Goal: Task Accomplishment & Management: Use online tool/utility

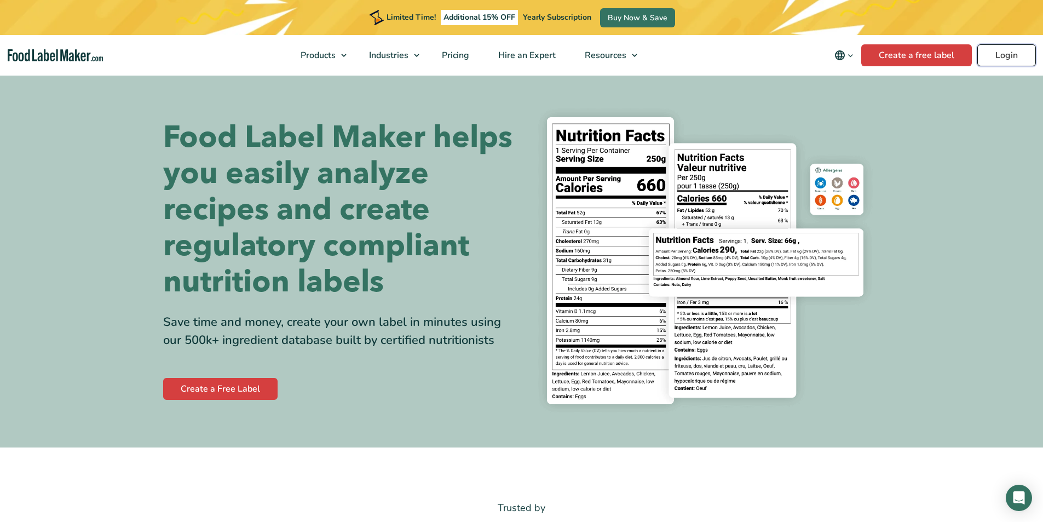
click at [1000, 61] on link "Login" at bounding box center [1006, 55] width 59 height 22
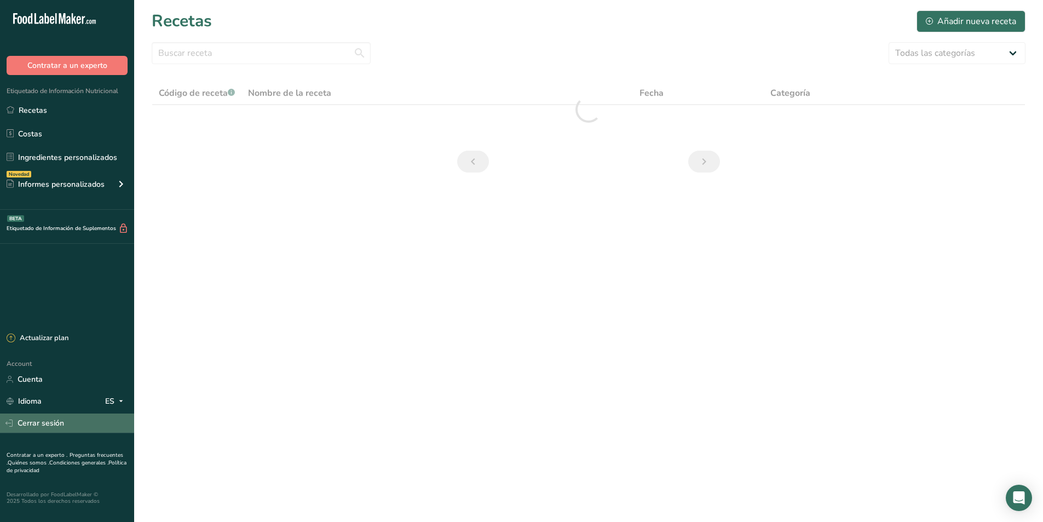
click at [50, 424] on link "Cerrar sesión" at bounding box center [67, 422] width 134 height 19
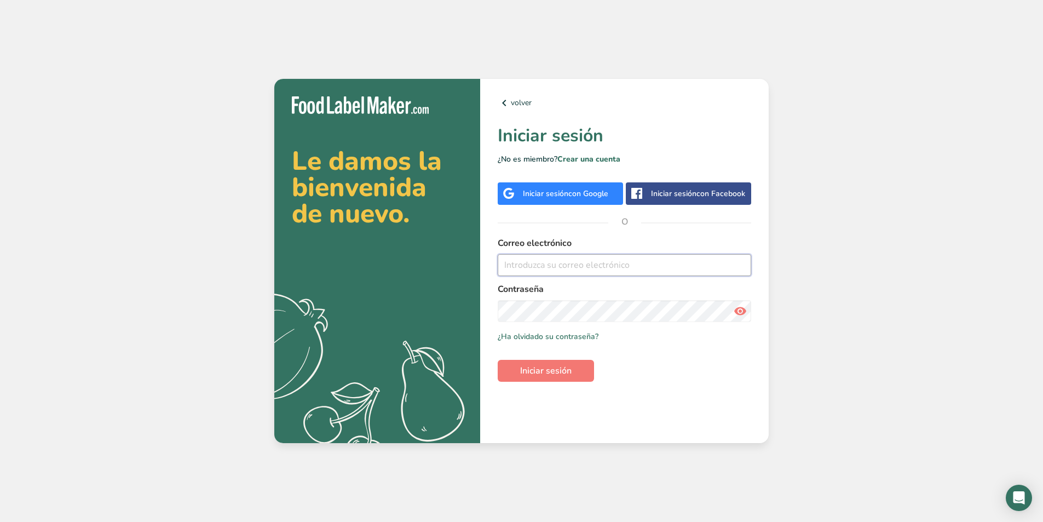
type input "[EMAIL_ADDRESS][DOMAIN_NAME]"
click at [738, 310] on icon at bounding box center [740, 311] width 13 height 20
click at [566, 367] on span "Iniciar sesión" at bounding box center [545, 370] width 51 height 13
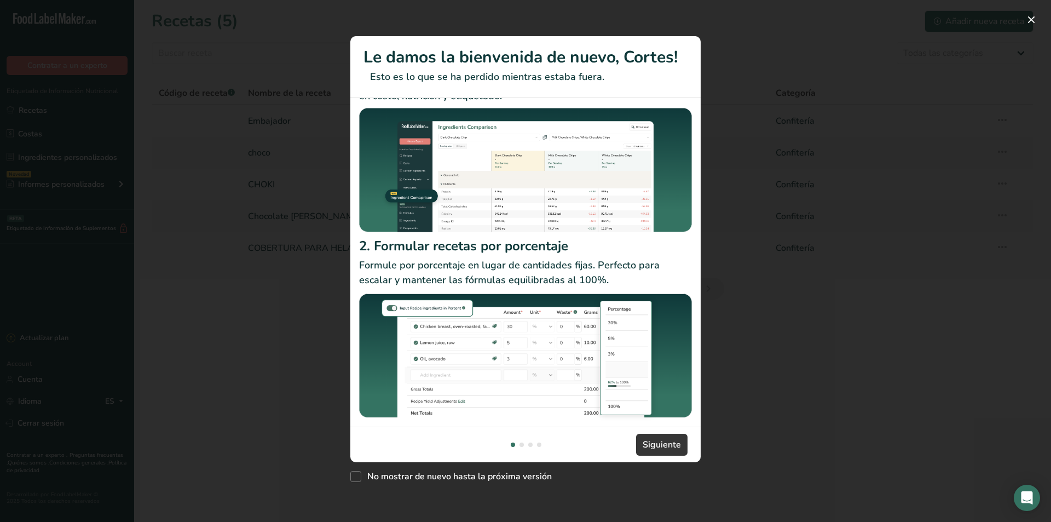
scroll to position [58, 0]
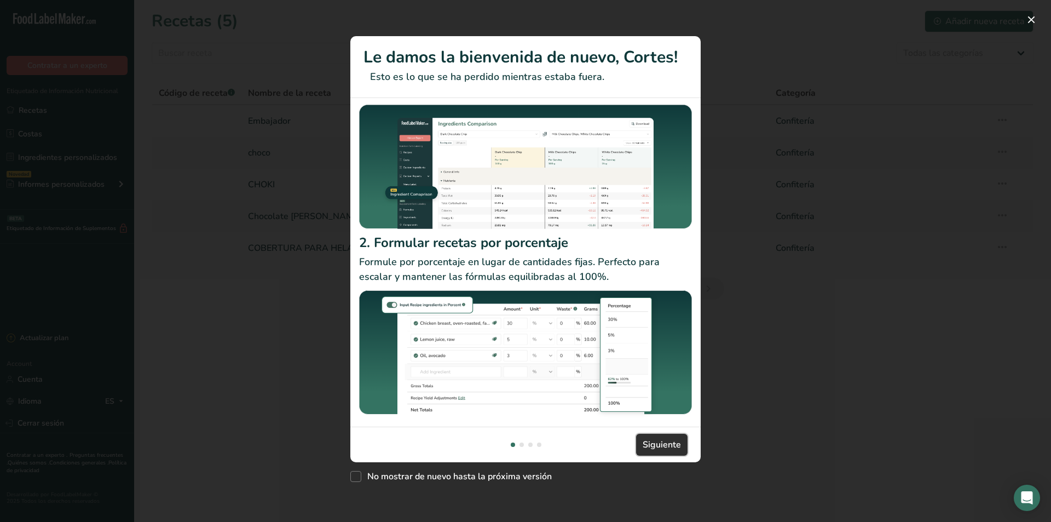
click at [654, 449] on span "Siguiente" at bounding box center [662, 444] width 38 height 13
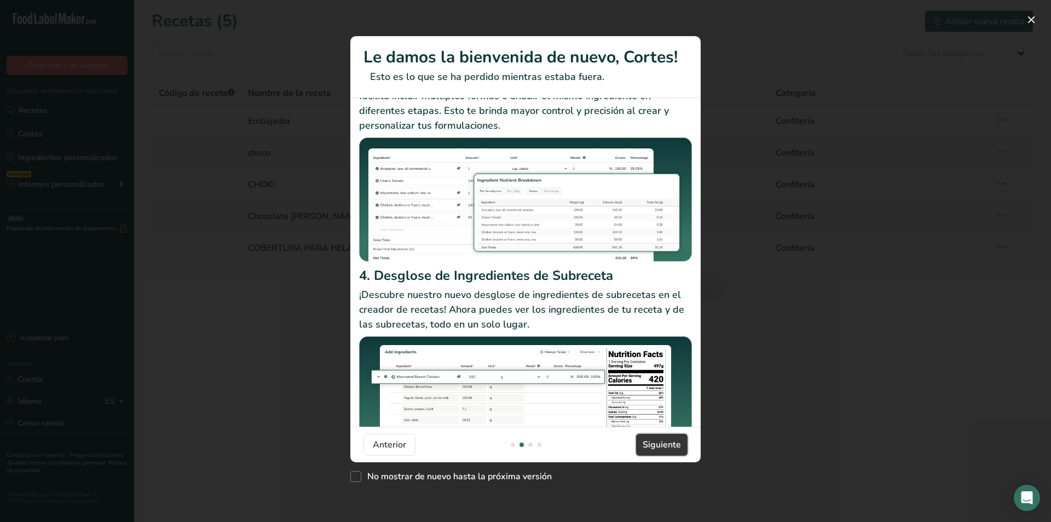
scroll to position [95, 0]
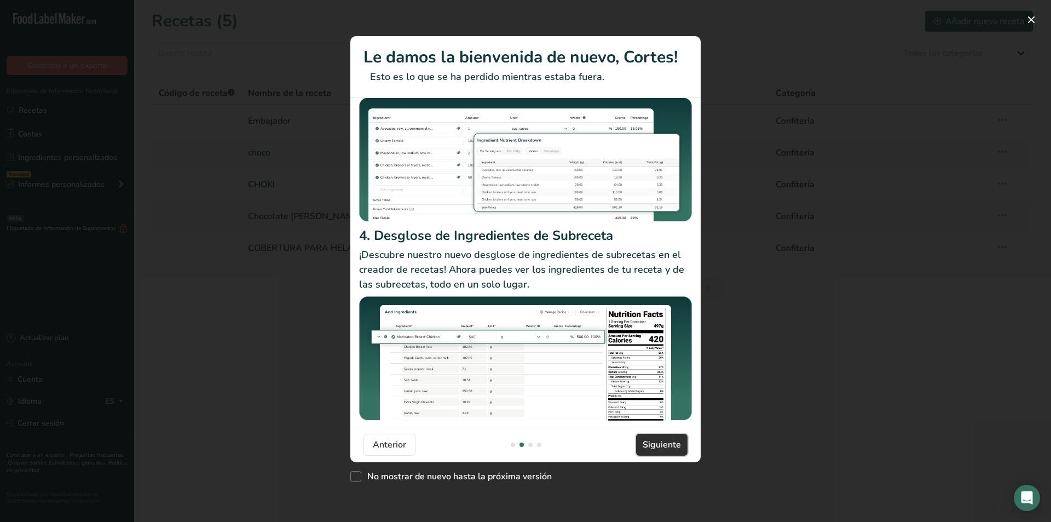
click at [659, 439] on span "Siguiente" at bounding box center [662, 444] width 38 height 13
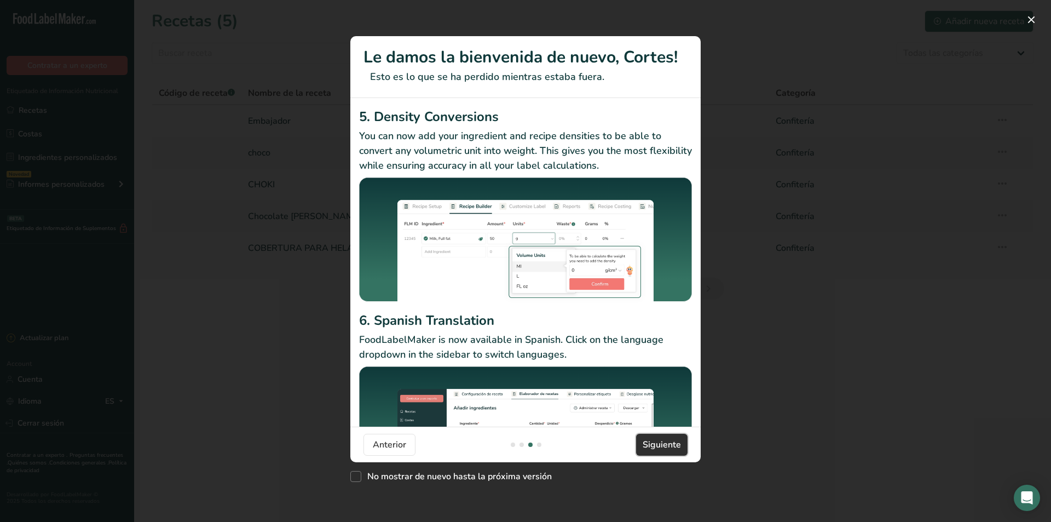
click at [667, 445] on span "Siguiente" at bounding box center [662, 444] width 38 height 13
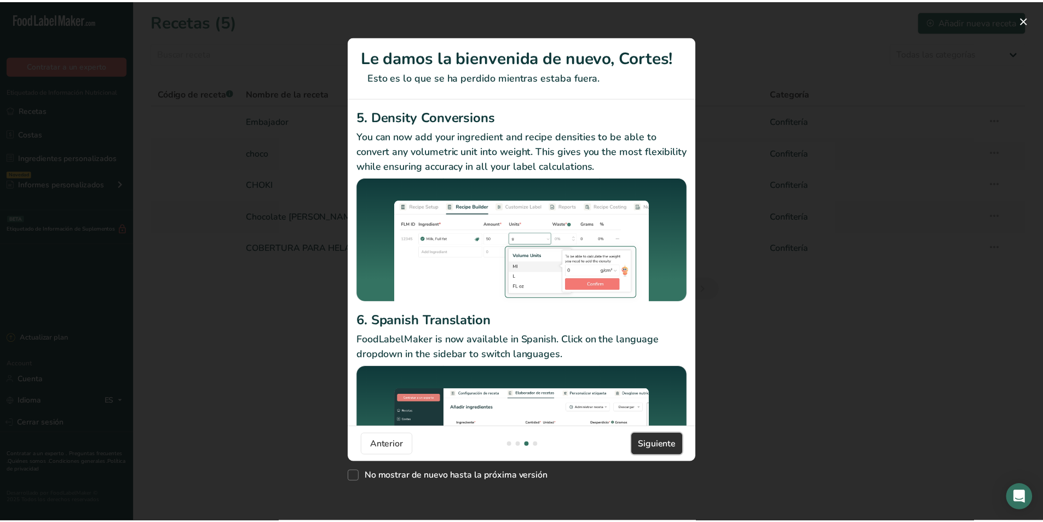
scroll to position [0, 1051]
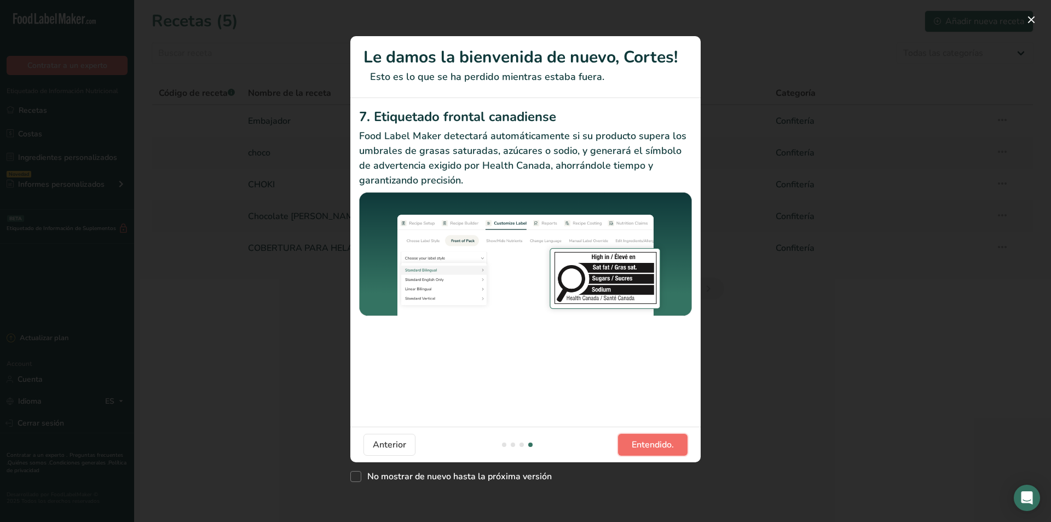
click at [663, 444] on span "Entendido." at bounding box center [653, 444] width 42 height 13
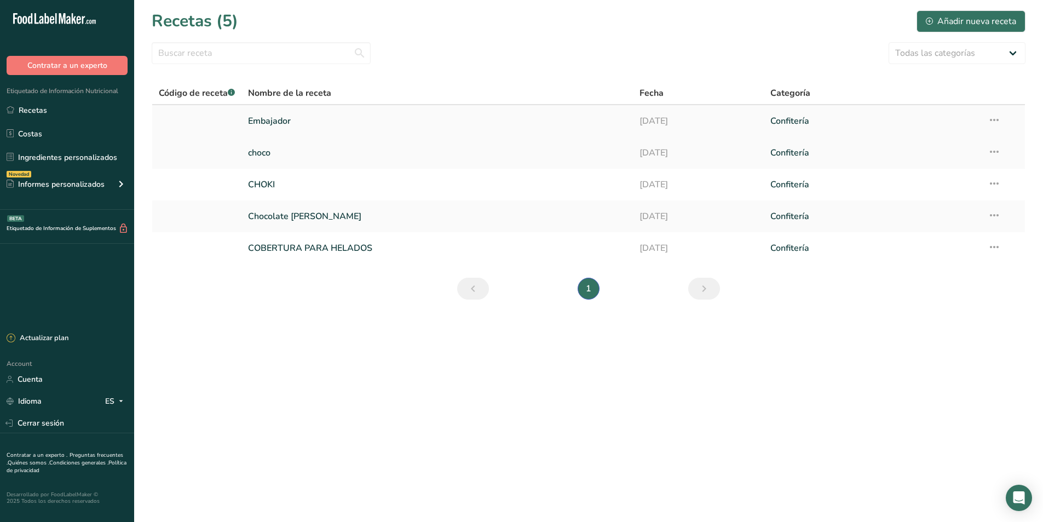
click at [276, 125] on link "Embajador" at bounding box center [437, 121] width 378 height 23
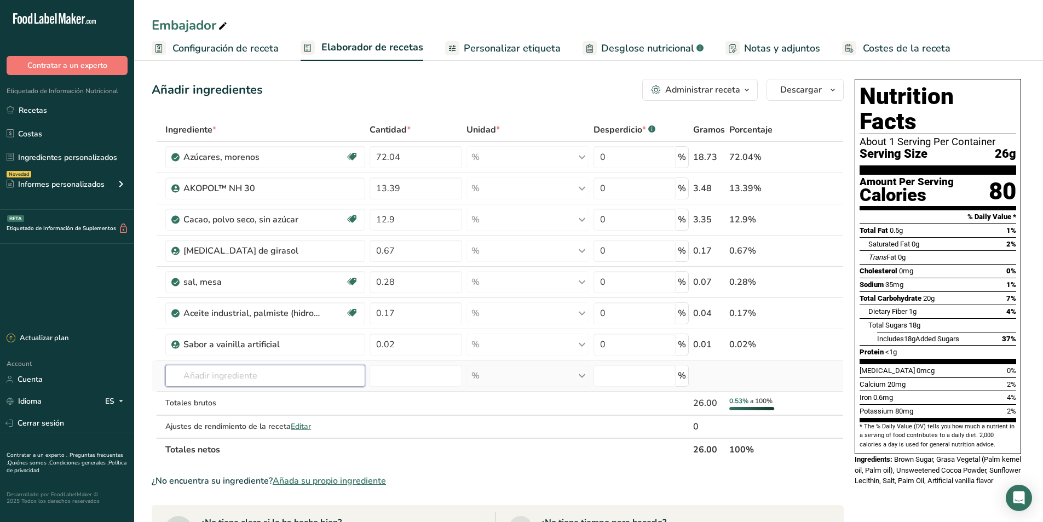
click at [216, 378] on input "text" at bounding box center [265, 376] width 200 height 22
type input "Pasta de ca"
click at [225, 417] on div "Añada su propio ingrediente" at bounding box center [265, 415] width 182 height 11
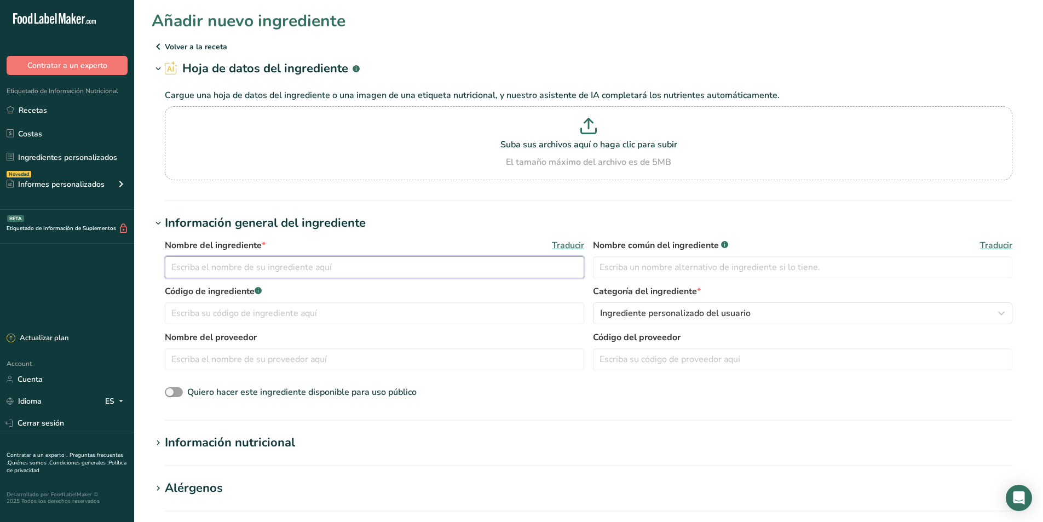
click at [246, 276] on input "text" at bounding box center [374, 267] width 419 height 22
type input "Pasta de Cacao"
click at [640, 270] on input "text" at bounding box center [802, 267] width 419 height 22
type input "M"
type input "Licor de Cacao"
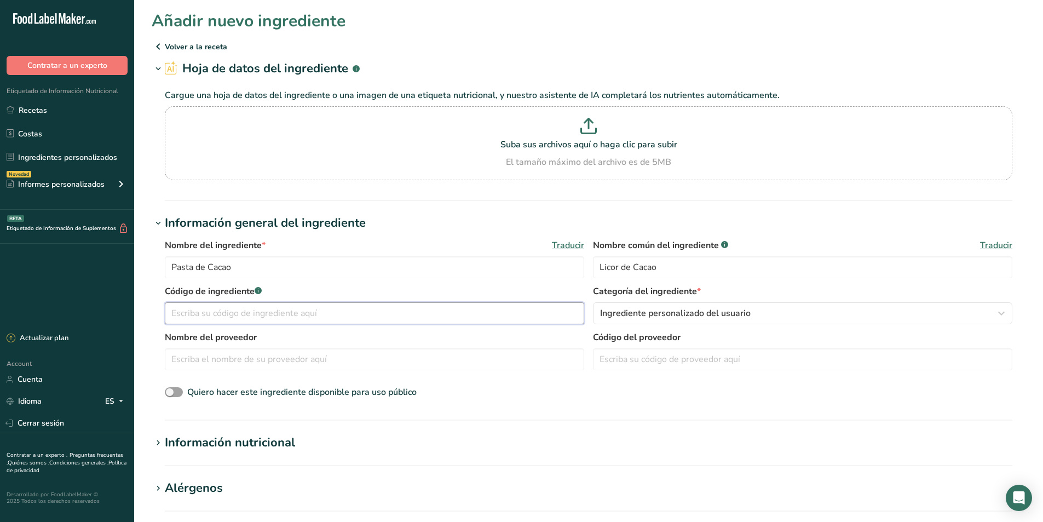
click at [265, 315] on input "text" at bounding box center [374, 313] width 419 height 22
type input "180925"
click at [1005, 320] on icon "button" at bounding box center [1001, 313] width 13 height 20
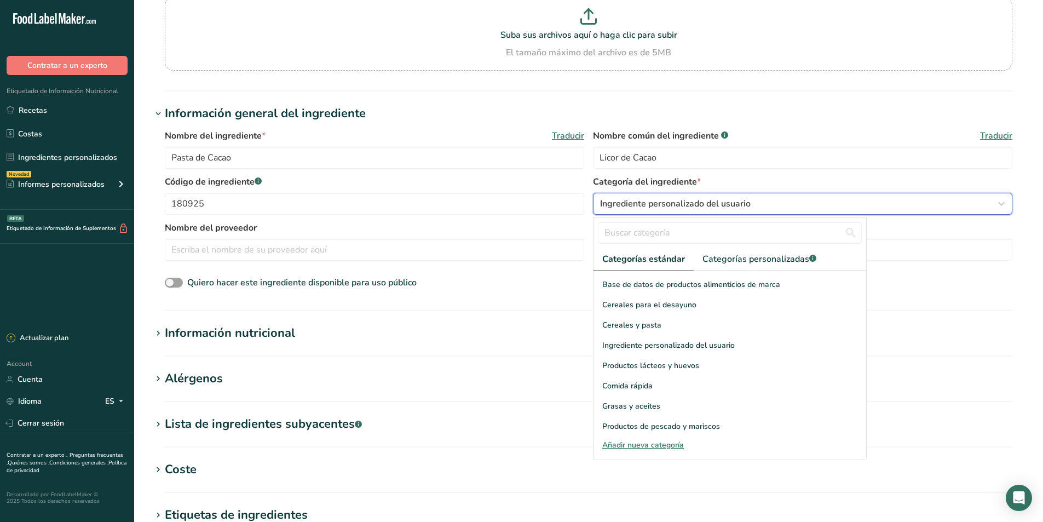
scroll to position [110, 0]
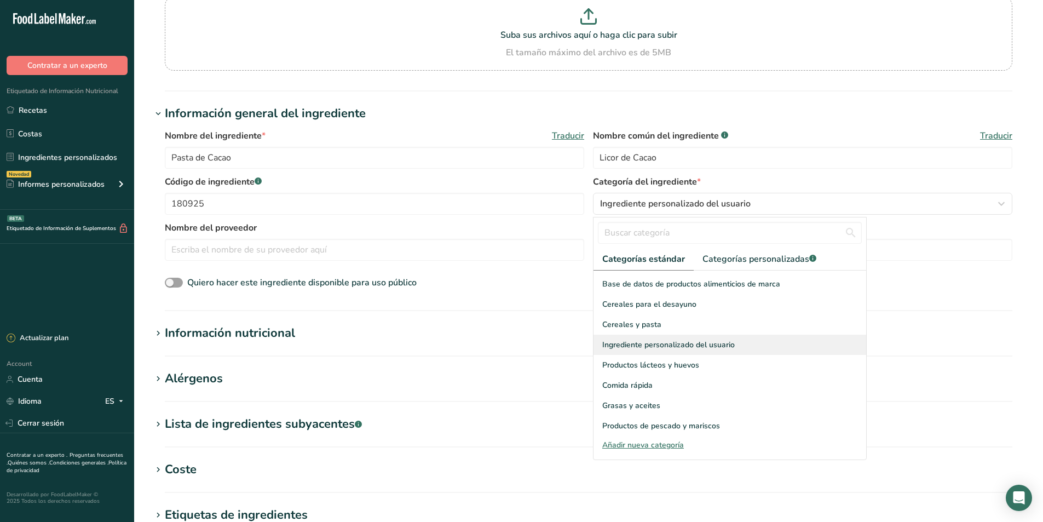
click at [724, 339] on span "Ingrediente personalizado del usuario" at bounding box center [668, 344] width 133 height 11
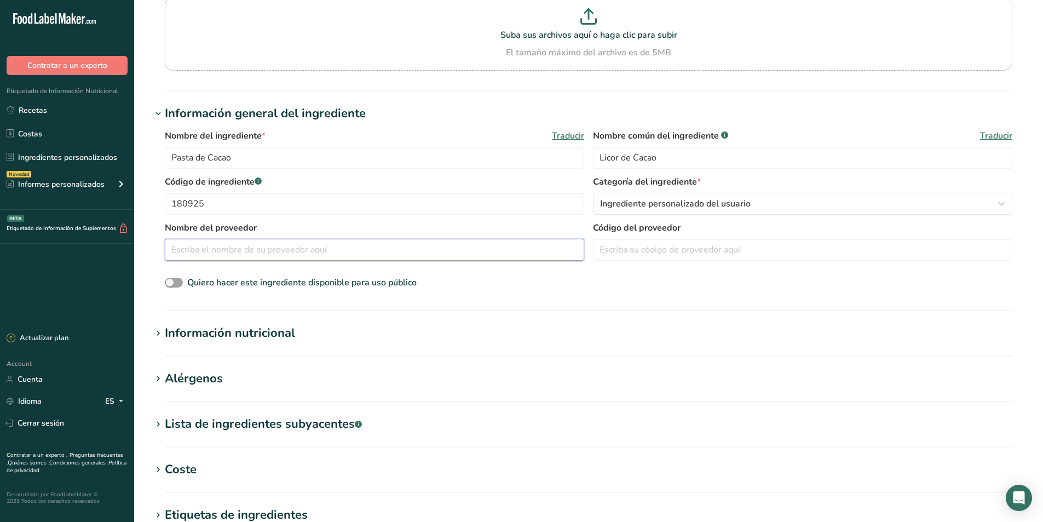
click at [224, 249] on input "text" at bounding box center [374, 250] width 419 height 22
type input "Cacao [GEOGRAPHIC_DATA] Delta"
click at [715, 249] on input "text" at bounding box center [802, 250] width 419 height 22
click at [661, 249] on input "text" at bounding box center [802, 250] width 419 height 22
paste input "8436587400094"
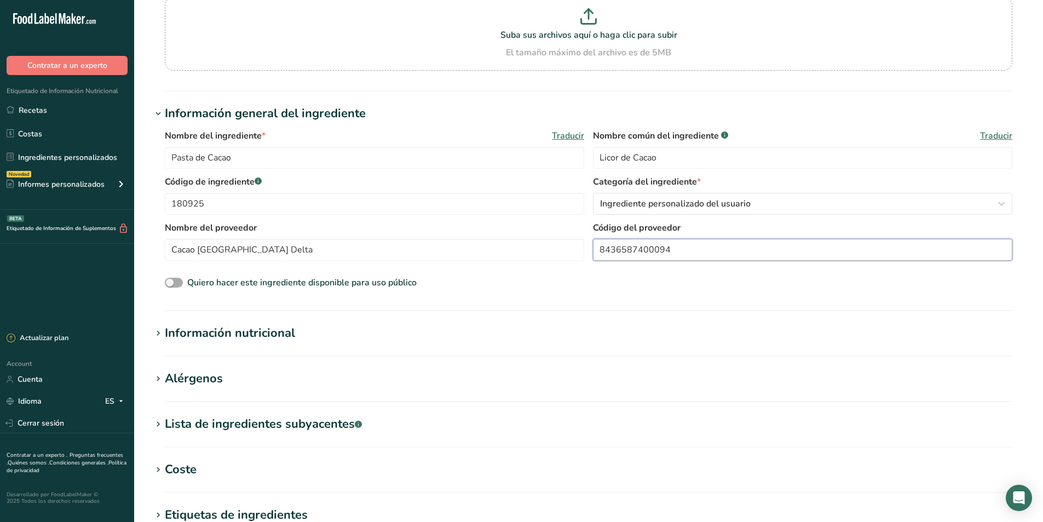
type input "8436587400094"
click at [180, 284] on span at bounding box center [174, 283] width 18 height 10
click at [172, 284] on input "Quiero hacer este ingrediente disponible para uso público" at bounding box center [168, 282] width 7 height 7
checkbox input "true"
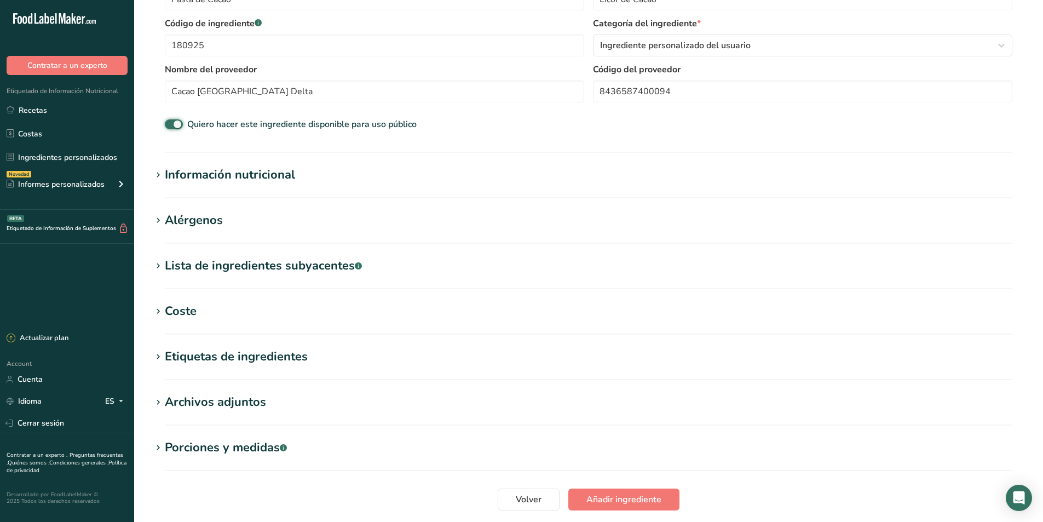
scroll to position [274, 0]
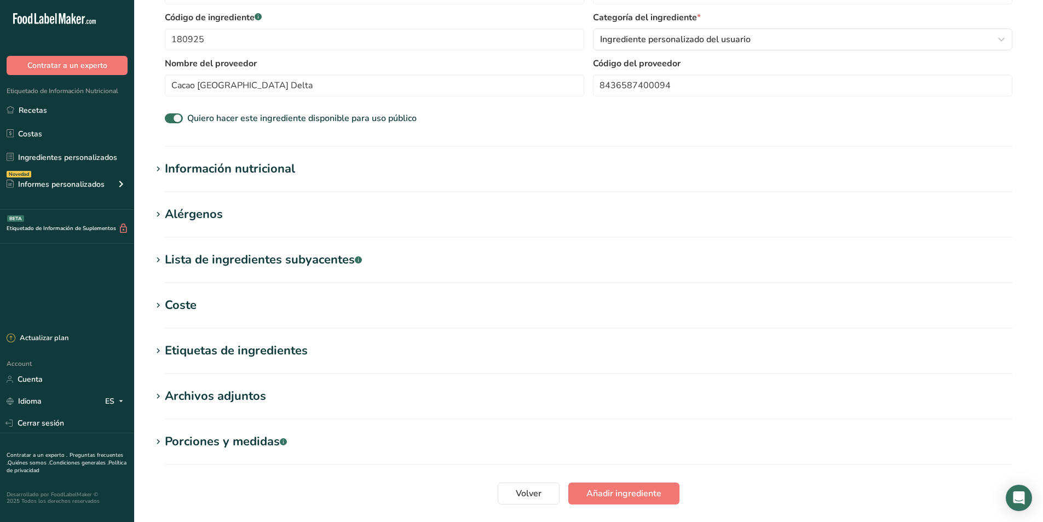
click at [185, 168] on div "Información nutricional" at bounding box center [230, 169] width 130 height 18
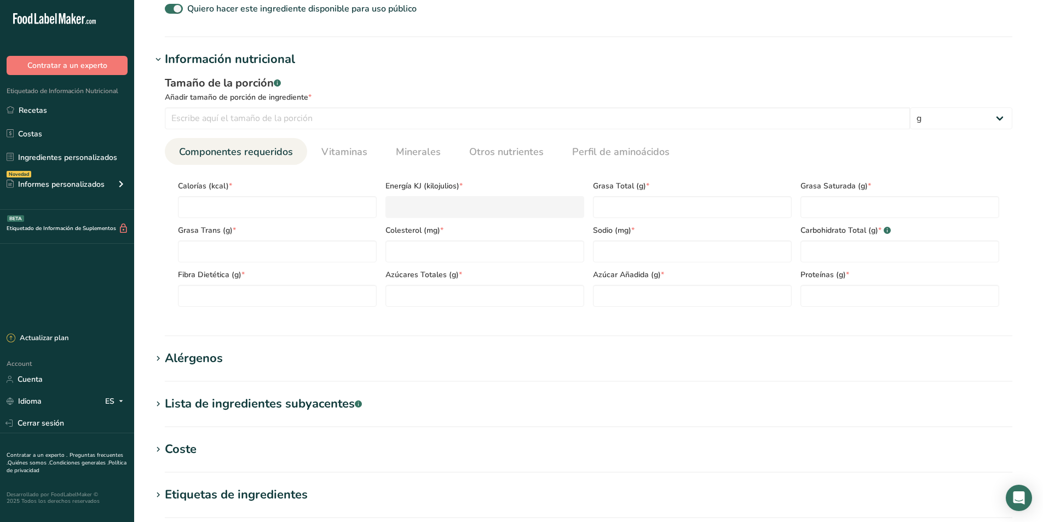
scroll to position [329, 0]
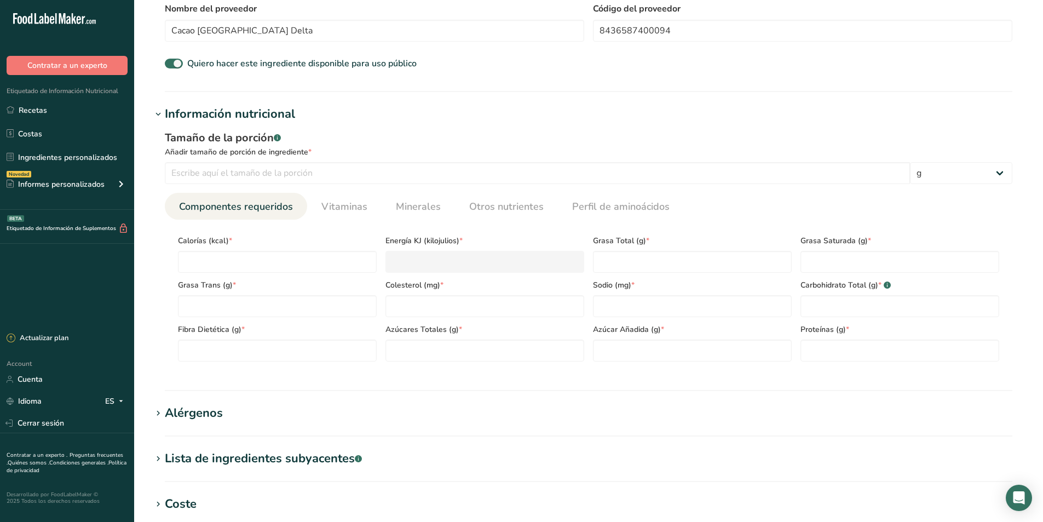
click at [252, 240] on span "Calorías (kcal) *" at bounding box center [277, 240] width 199 height 11
click at [225, 261] on input "number" at bounding box center [277, 262] width 199 height 22
type input "5"
type KJ "20.9"
type input "57"
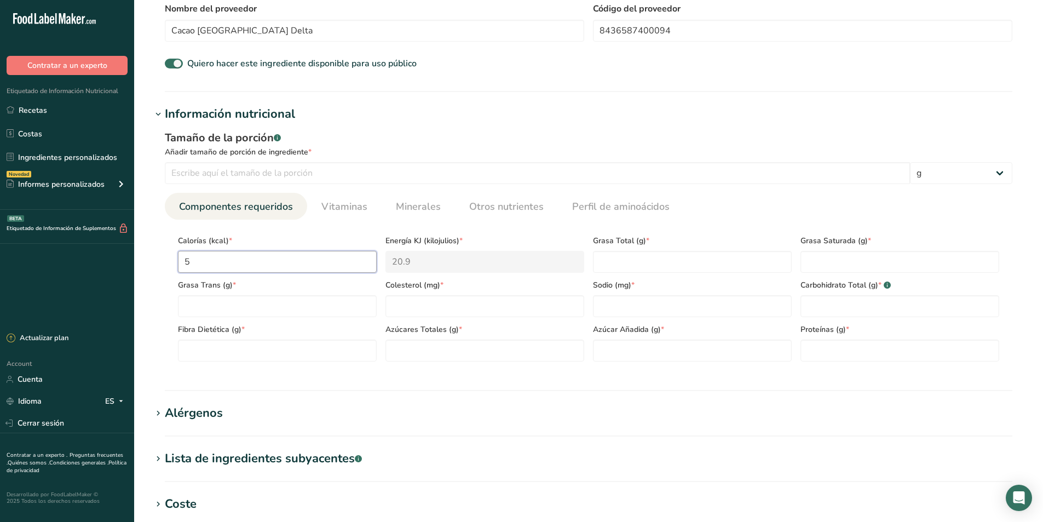
type KJ "238.5"
type input "579"
type KJ "2422.5"
type input "579.6"
type KJ "2425"
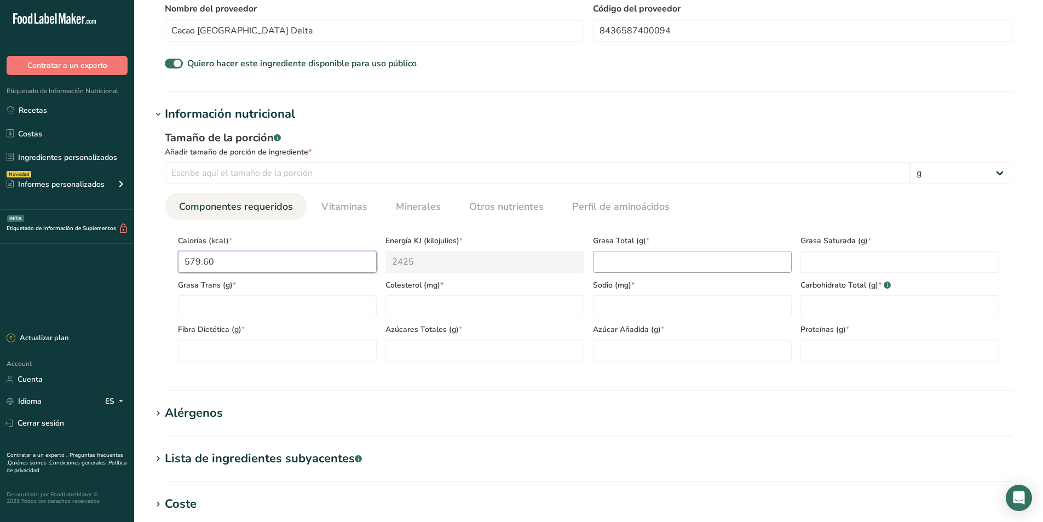
type input "579.60"
click at [649, 262] on Fat "number" at bounding box center [692, 262] width 199 height 22
type Fat "52"
click at [816, 261] on Fat "number" at bounding box center [900, 262] width 199 height 22
type Fat "33.30"
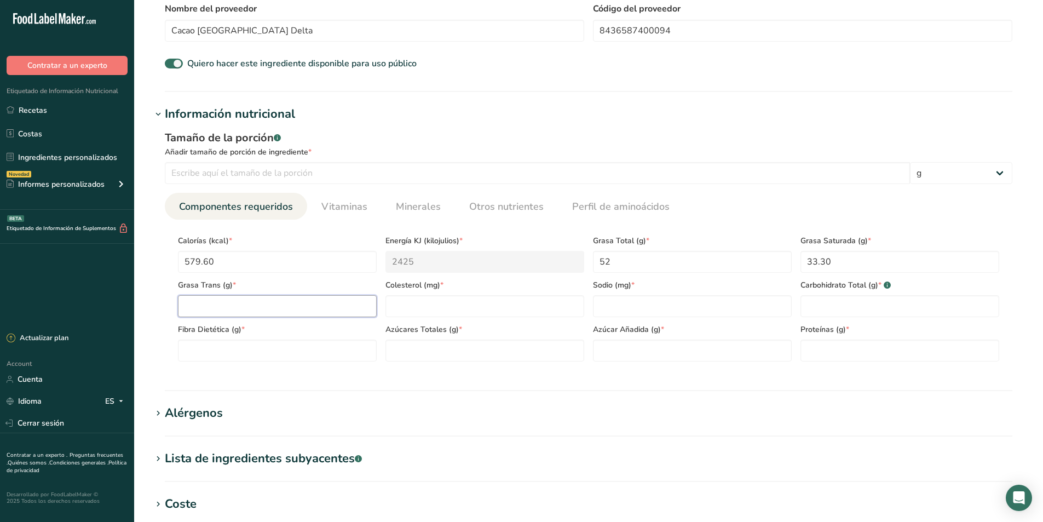
click at [222, 313] on Fat "number" at bounding box center [277, 306] width 199 height 22
type Fat "0"
click at [412, 305] on input "number" at bounding box center [485, 306] width 199 height 22
type input "0"
click at [621, 307] on input "number" at bounding box center [692, 306] width 199 height 22
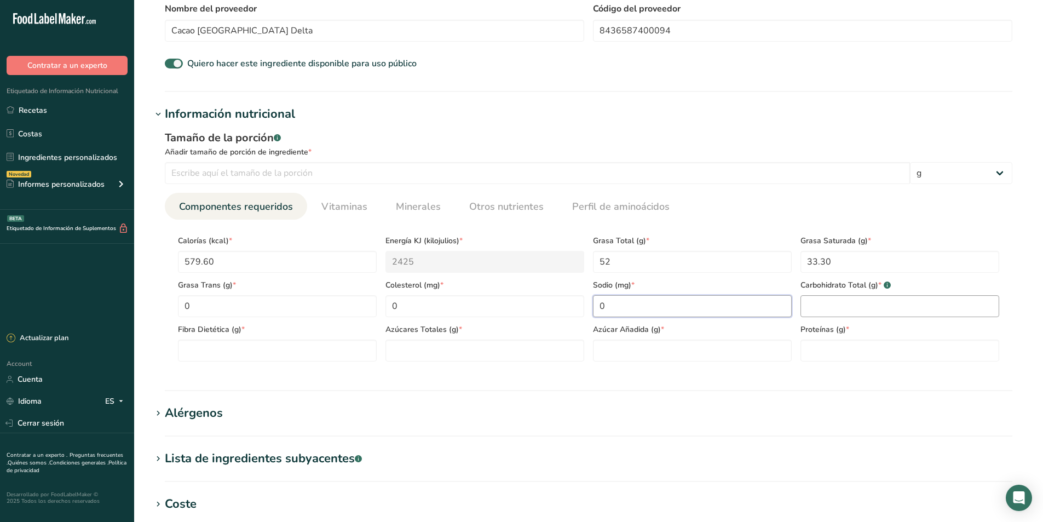
type input "0"
click at [825, 310] on Carbohydrates "number" at bounding box center [900, 306] width 199 height 22
type Carbohydrates "7.4"
click at [228, 356] on Fiber "number" at bounding box center [277, 351] width 199 height 22
type Fiber "0"
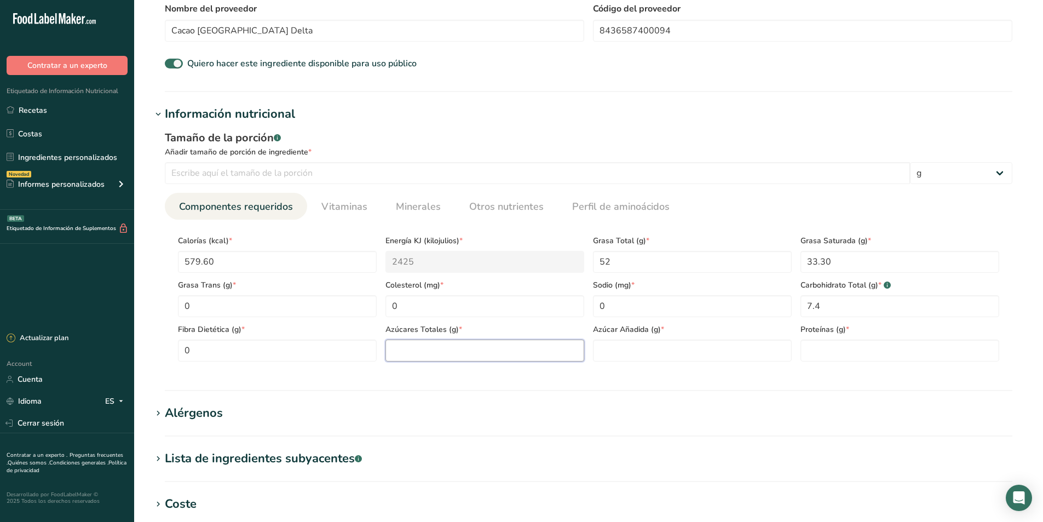
click at [412, 353] on Sugars "number" at bounding box center [485, 351] width 199 height 22
type Sugars "0"
click at [630, 355] on Sugars "number" at bounding box center [692, 351] width 199 height 22
type Sugars "0"
click at [822, 347] on input "number" at bounding box center [900, 351] width 199 height 22
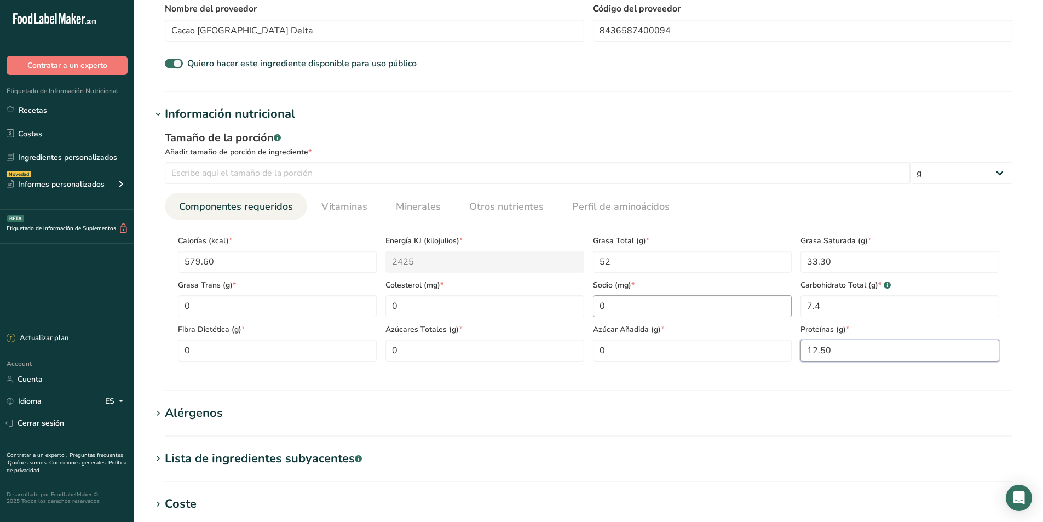
type input "12.50"
click at [617, 303] on input "0" at bounding box center [692, 306] width 199 height 22
type input "3.30"
click at [364, 415] on h1 "Alérgenos" at bounding box center [589, 413] width 874 height 18
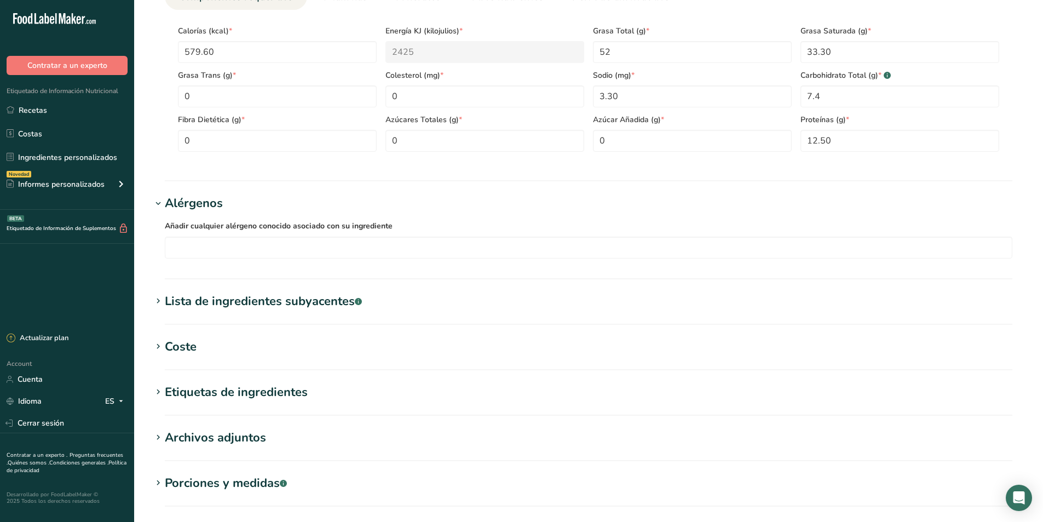
scroll to position [548, 0]
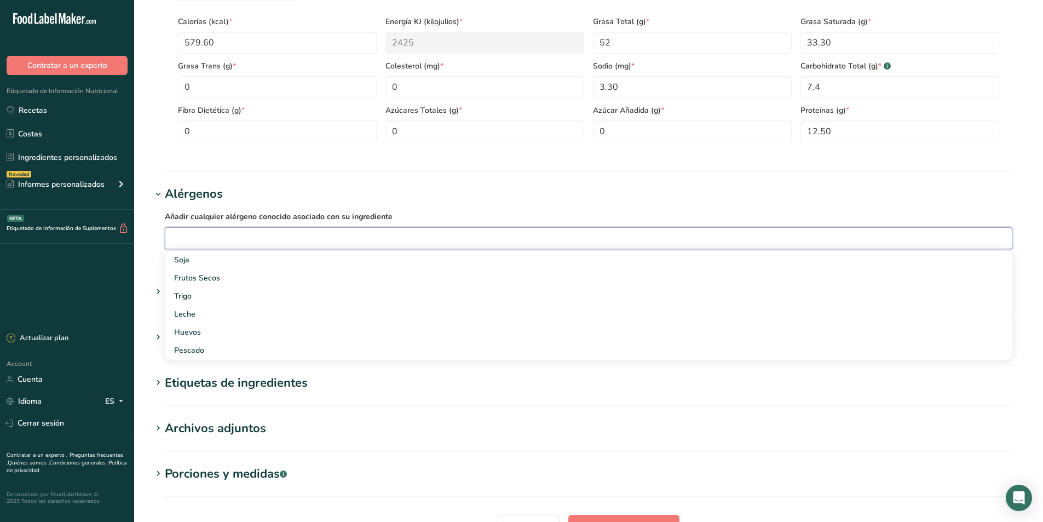
click at [232, 236] on input "text" at bounding box center [588, 237] width 847 height 17
click at [426, 434] on h1 "Archivos adjuntos" at bounding box center [589, 428] width 874 height 18
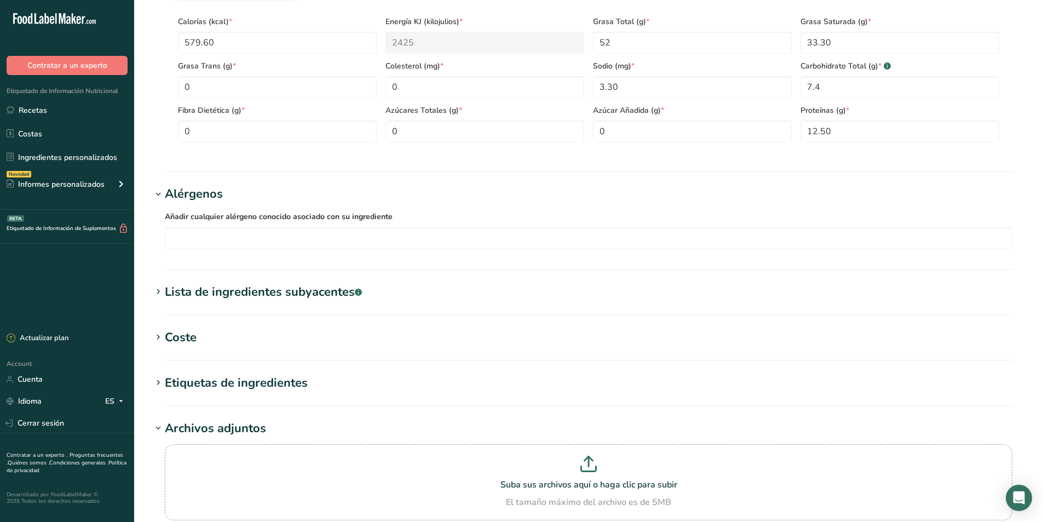
click at [160, 194] on icon at bounding box center [158, 194] width 10 height 15
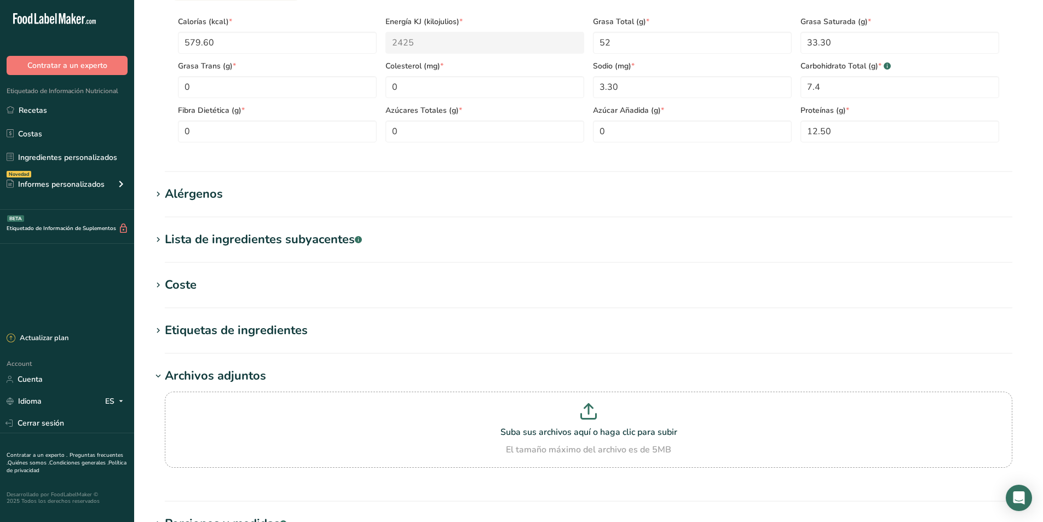
click at [239, 240] on div "Lista de ingredientes subyacentes .a-a{fill:#347362;}.b-a{fill:#fff;}" at bounding box center [263, 240] width 197 height 18
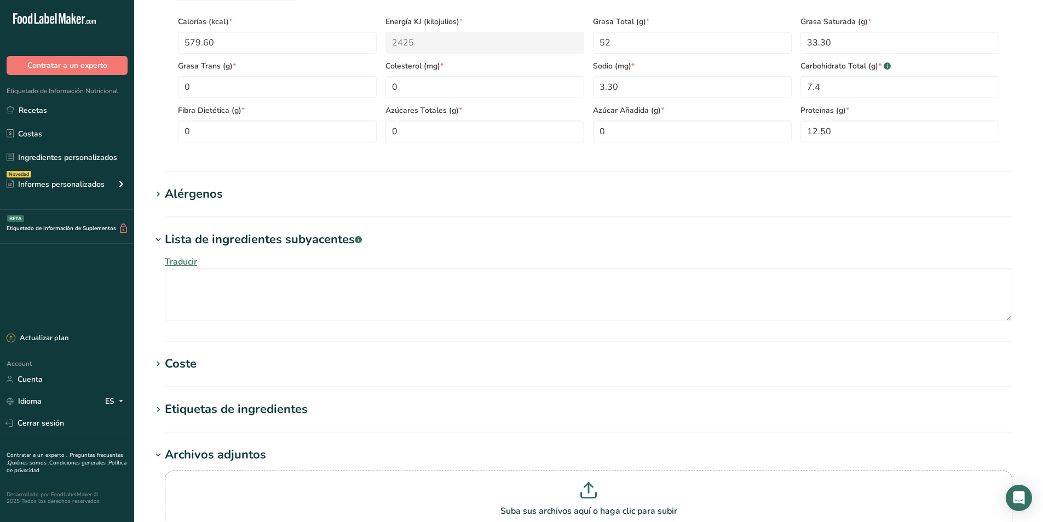
click at [159, 237] on icon at bounding box center [158, 239] width 10 height 15
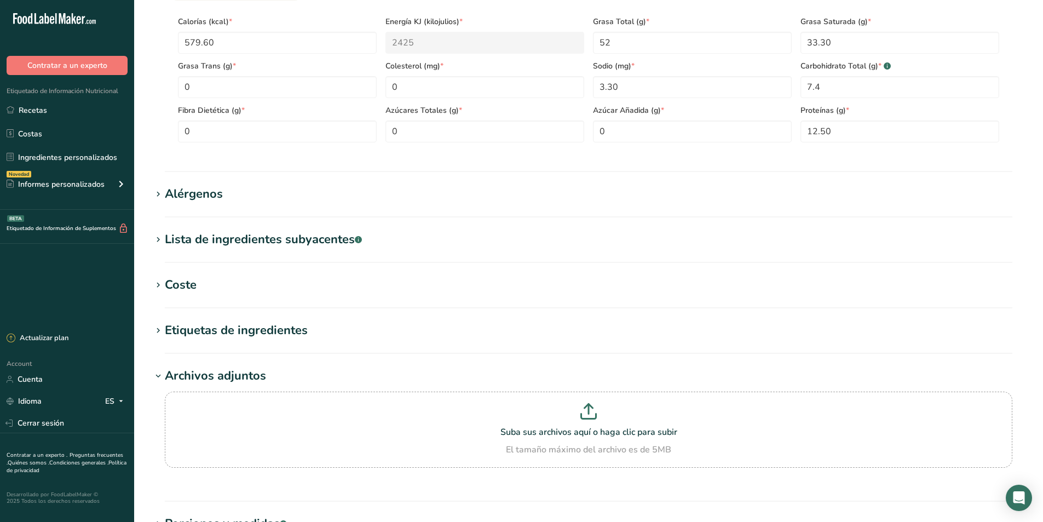
click at [155, 285] on icon at bounding box center [158, 285] width 10 height 15
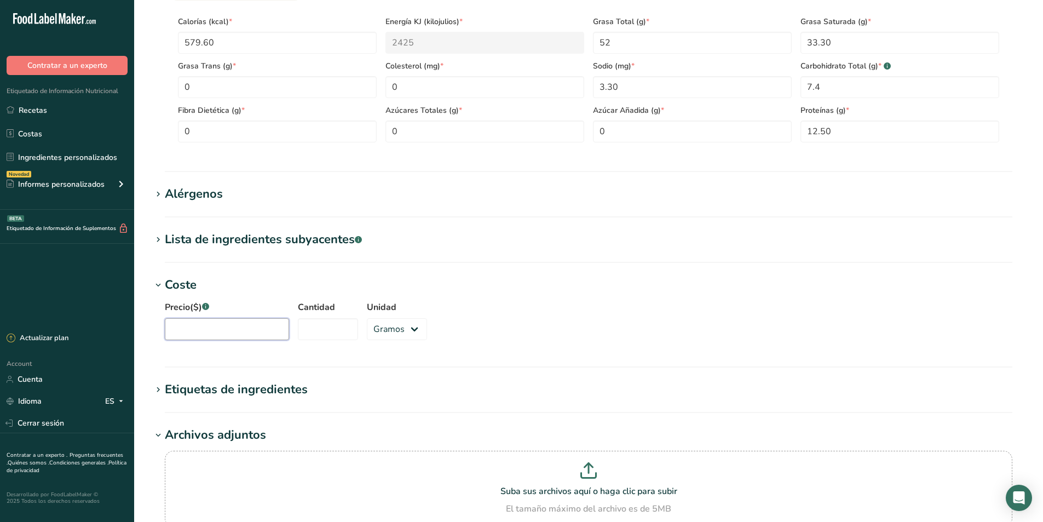
click at [188, 332] on input "Precio($) .a-a{fill:#347362;}.b-a{fill:#fff;}" at bounding box center [227, 329] width 124 height 22
type input "54.95"
click at [312, 332] on input "Cantidad" at bounding box center [328, 329] width 60 height 22
type input "1.5"
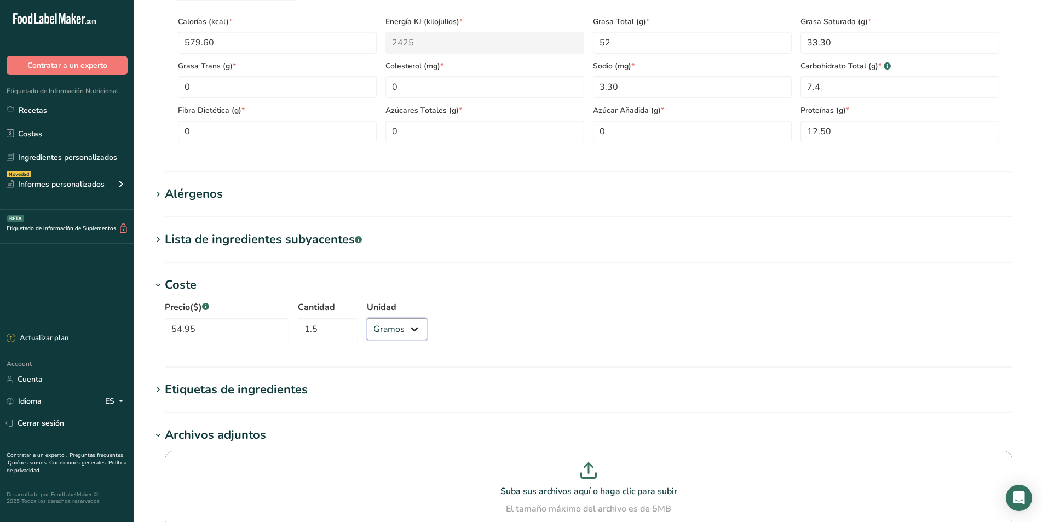
click at [410, 332] on select "Gramos kg mg mcg libras onza" at bounding box center [397, 329] width 60 height 22
select select "1"
click at [367, 318] on select "Gramos kg mg mcg libras onza" at bounding box center [397, 329] width 60 height 22
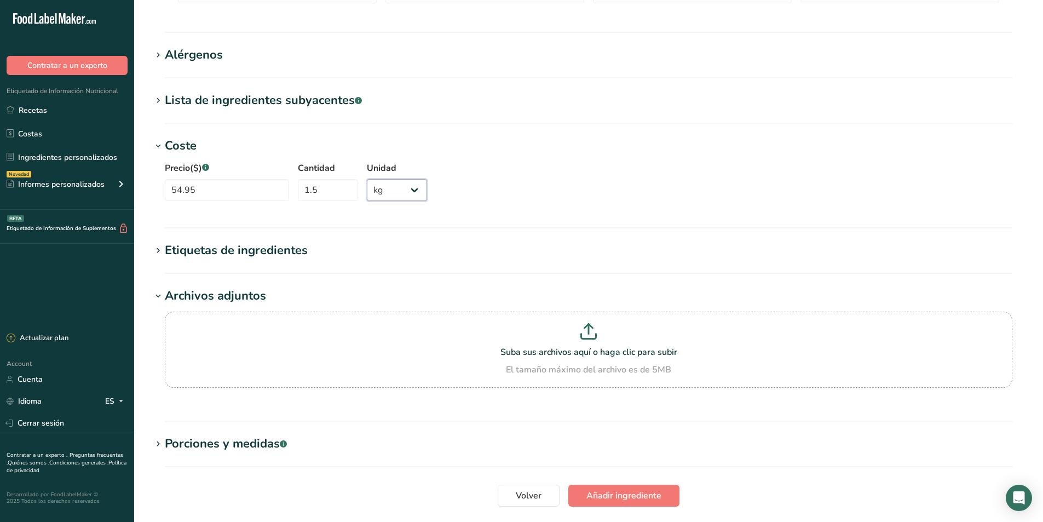
scroll to position [712, 0]
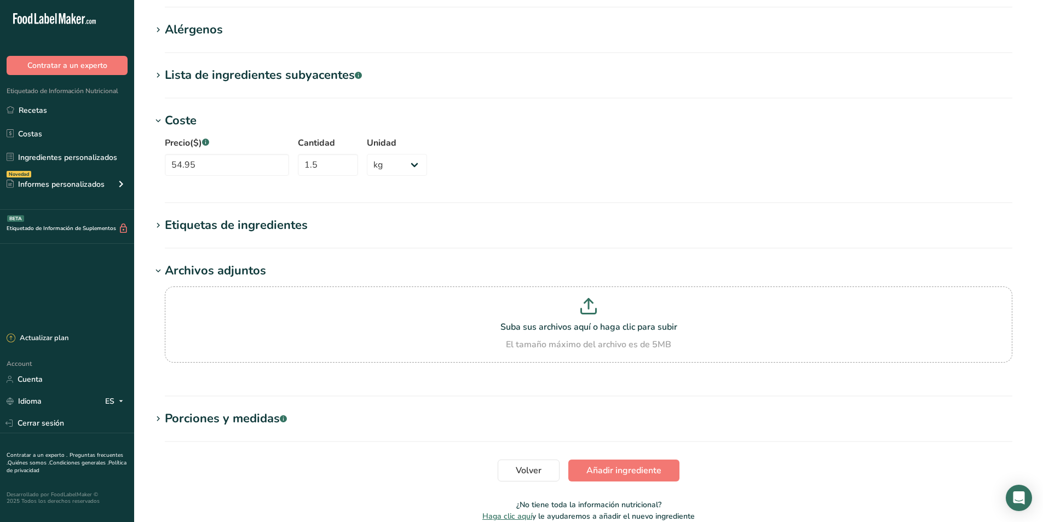
click at [163, 225] on span at bounding box center [158, 225] width 13 height 13
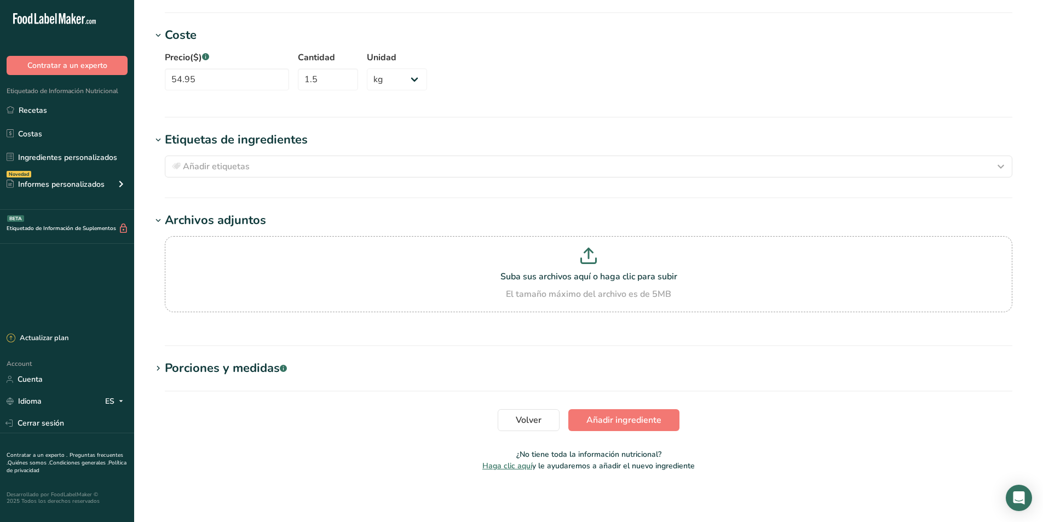
scroll to position [799, 0]
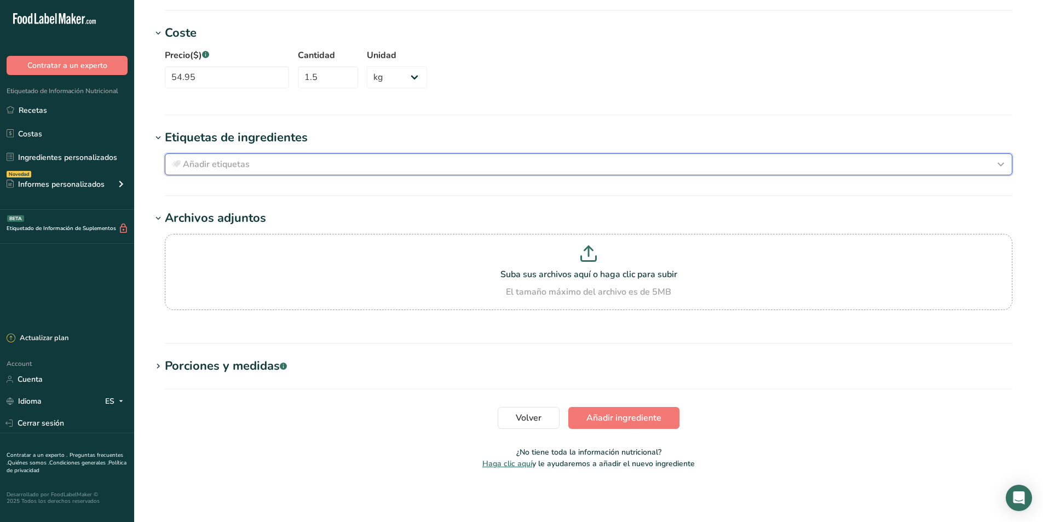
click at [235, 163] on span "Añadir etiquetas" at bounding box center [216, 164] width 67 height 13
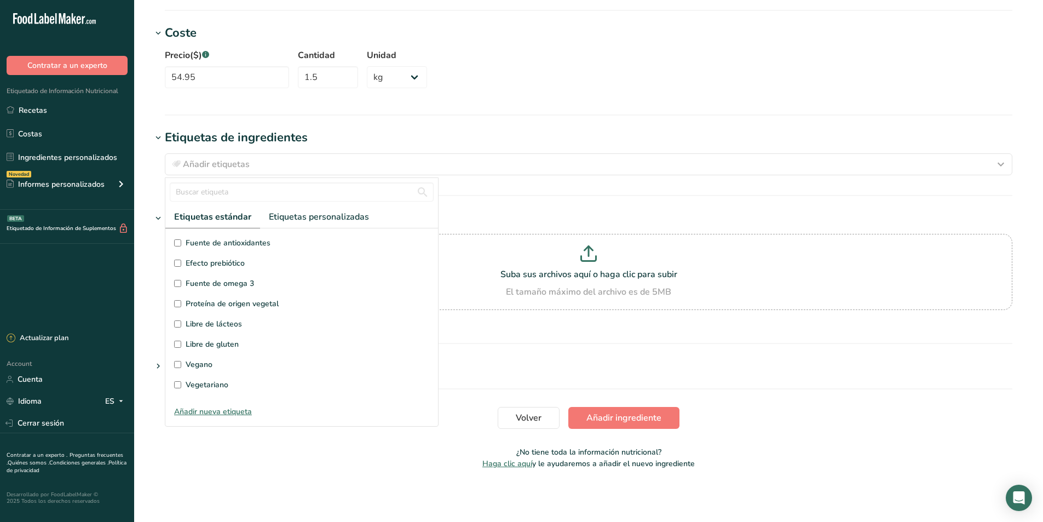
click at [178, 366] on input "Vegano" at bounding box center [177, 364] width 7 height 7
checkbox input "true"
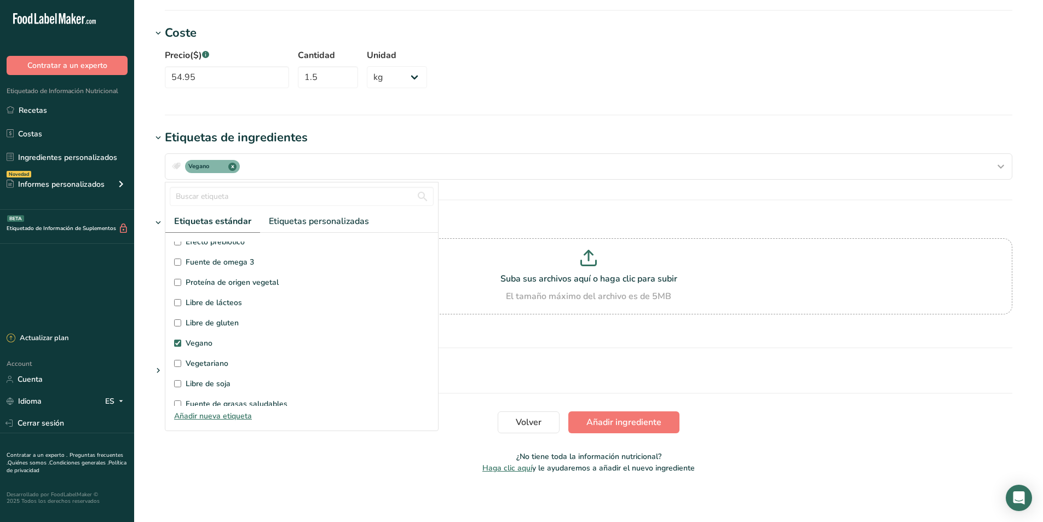
scroll to position [0, 0]
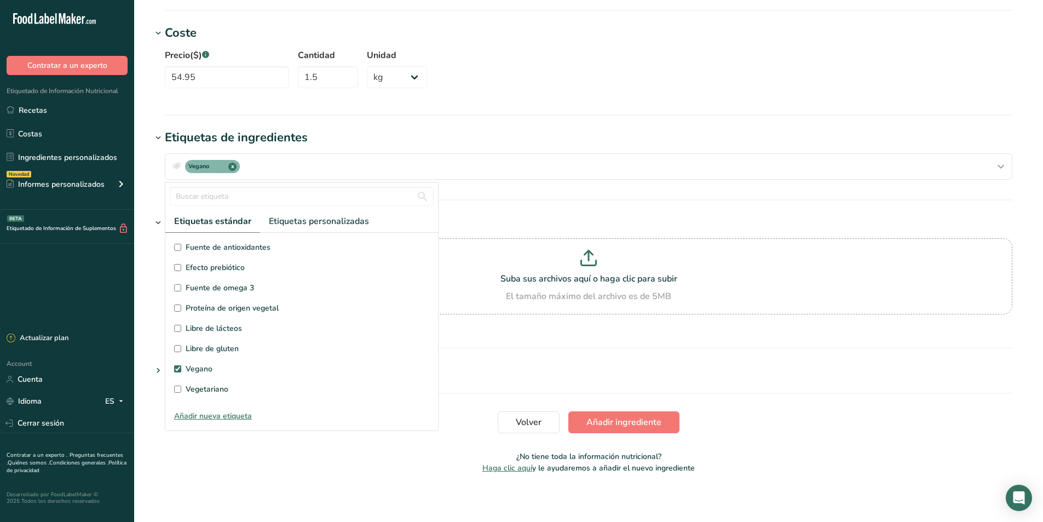
click at [381, 141] on h1 "Etiquetas de ingredientes" at bounding box center [589, 138] width 874 height 18
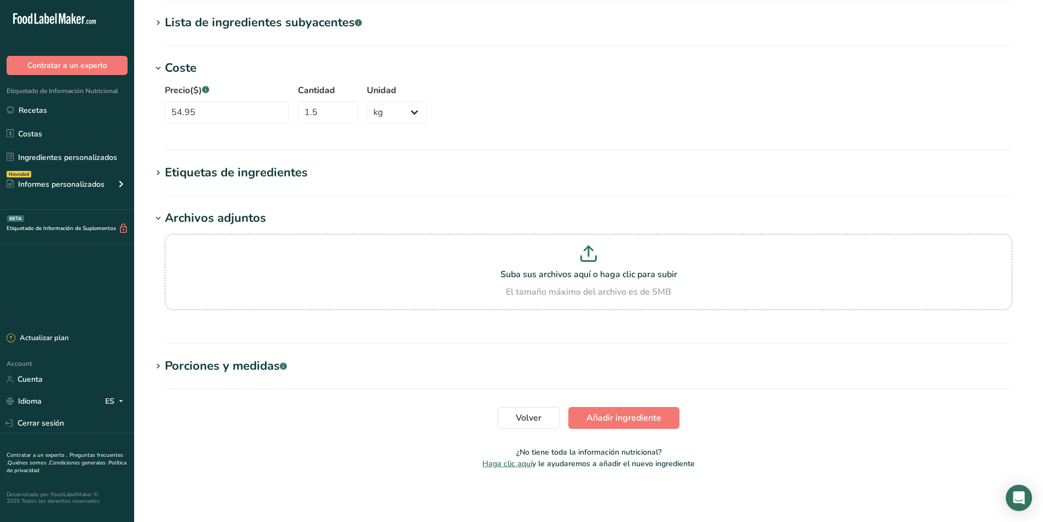
scroll to position [764, 0]
click at [204, 169] on div "Etiquetas de ingredientes" at bounding box center [236, 173] width 143 height 18
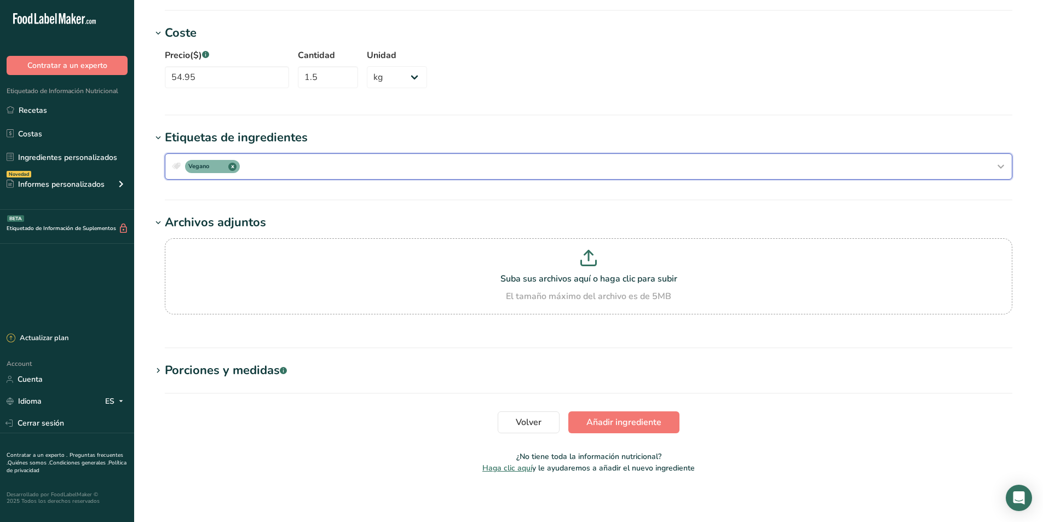
click at [996, 168] on icon "button" at bounding box center [1000, 167] width 13 height 20
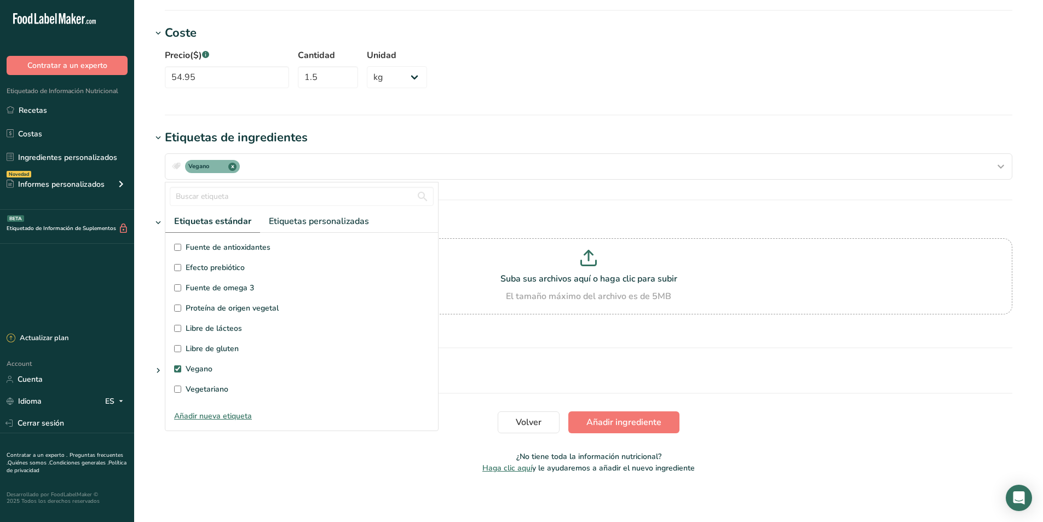
click at [177, 350] on input "Libre de gluten" at bounding box center [177, 348] width 7 height 7
checkbox input "true"
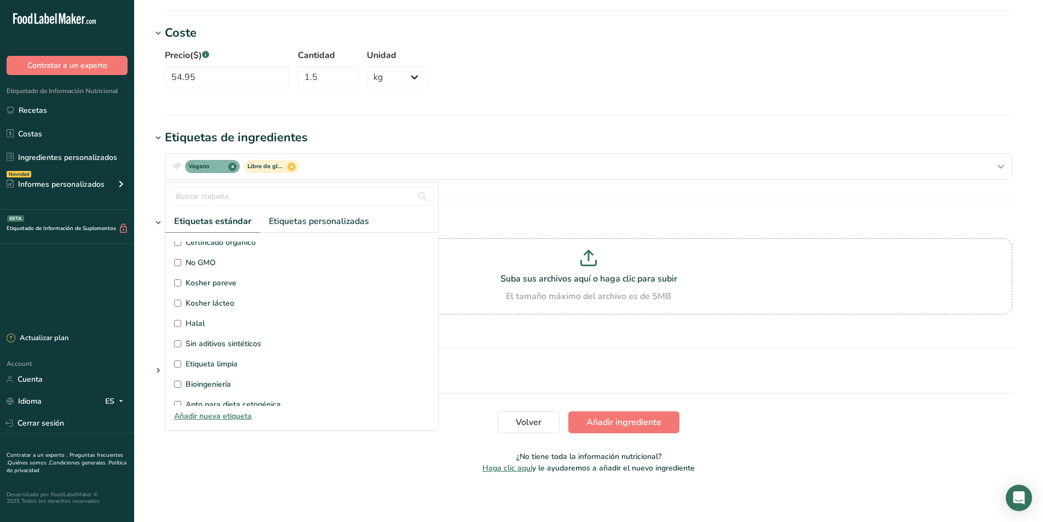
scroll to position [261, 0]
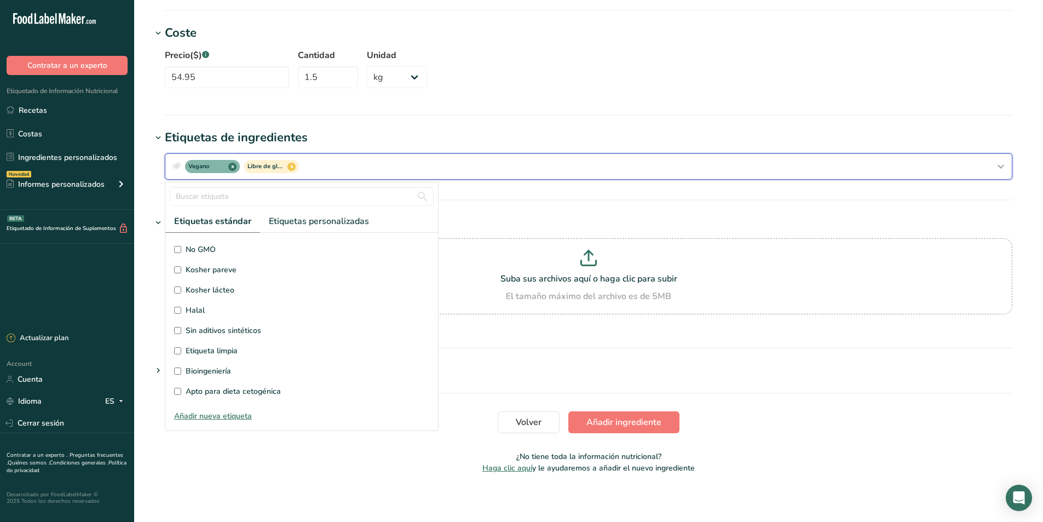
click at [363, 159] on div "Vegano x Libre de gluten x" at bounding box center [589, 167] width 838 height 18
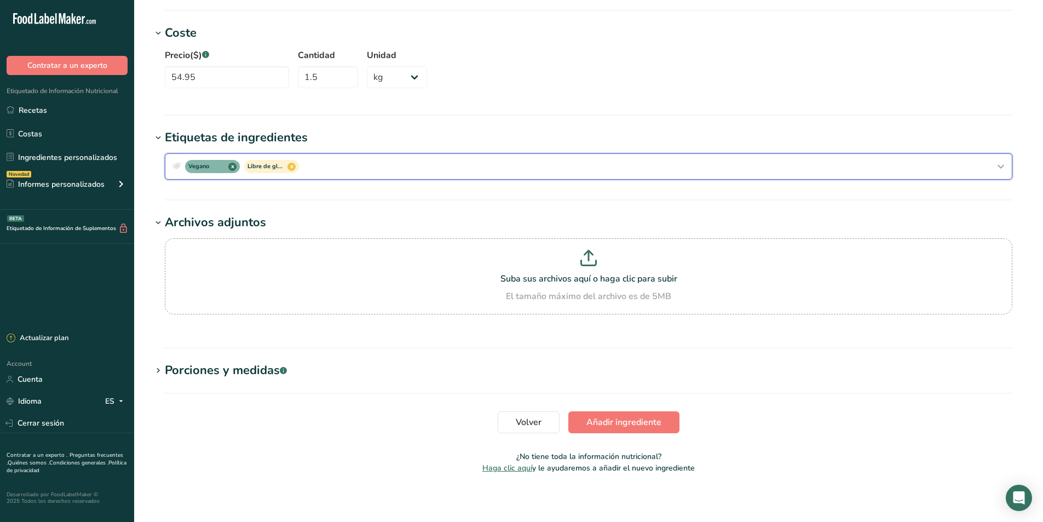
click at [352, 166] on div "Vegano x Libre de gluten x" at bounding box center [589, 167] width 838 height 18
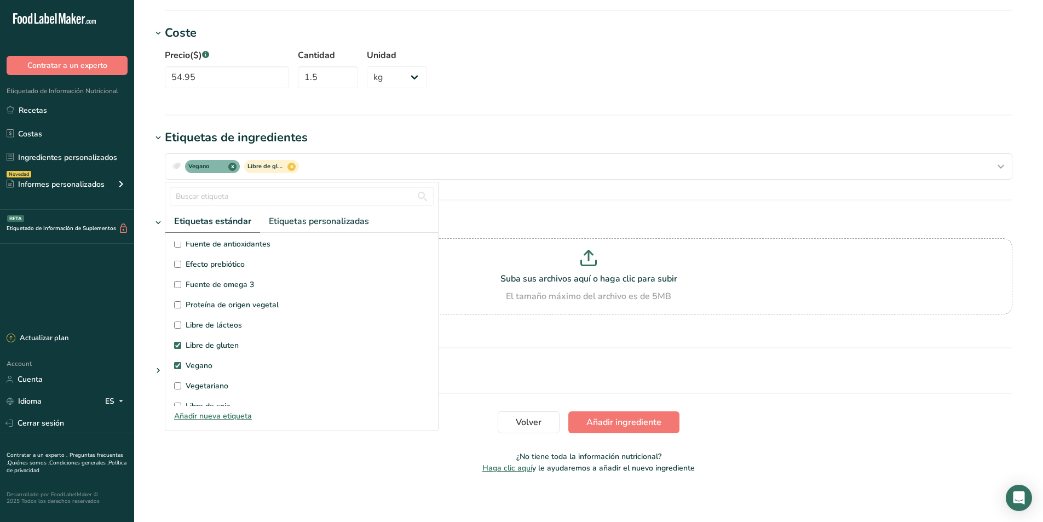
scroll to position [0, 0]
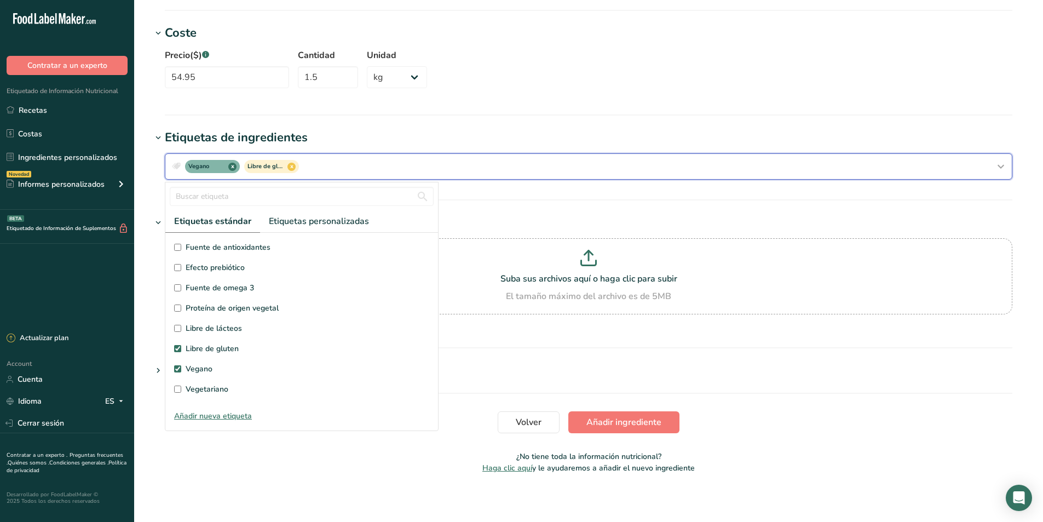
click at [379, 168] on div "Vegano x Libre de gluten x" at bounding box center [589, 167] width 838 height 18
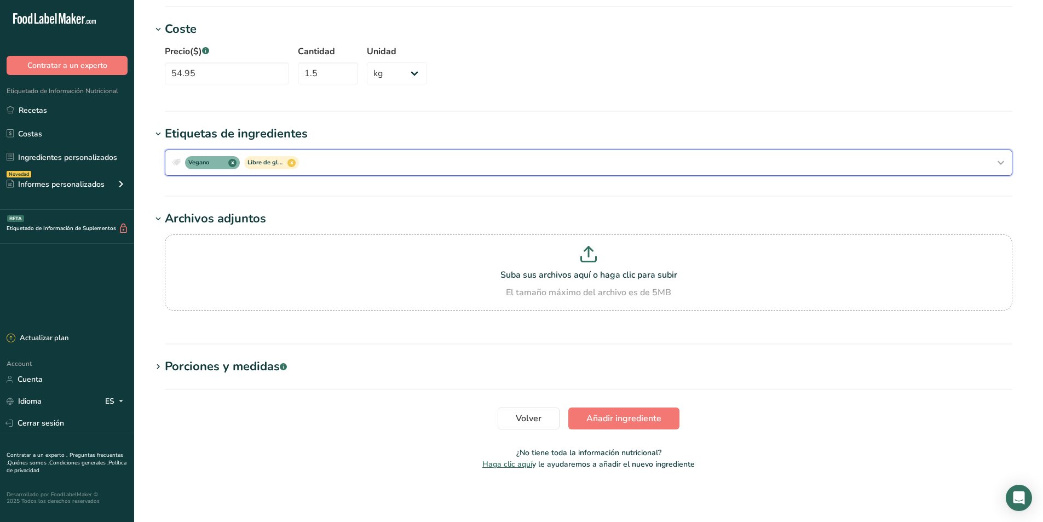
scroll to position [804, 0]
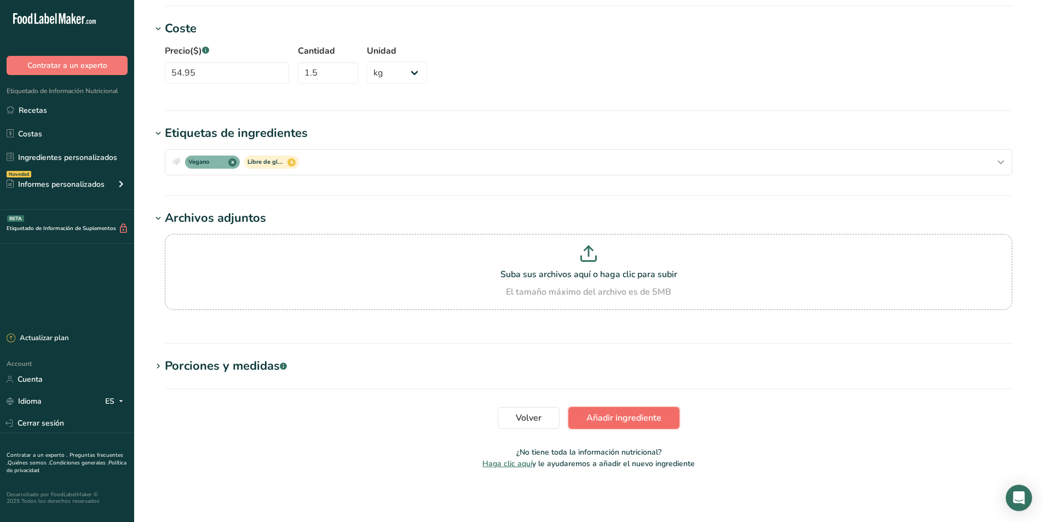
click at [619, 420] on span "Añadir ingrediente" at bounding box center [623, 417] width 75 height 13
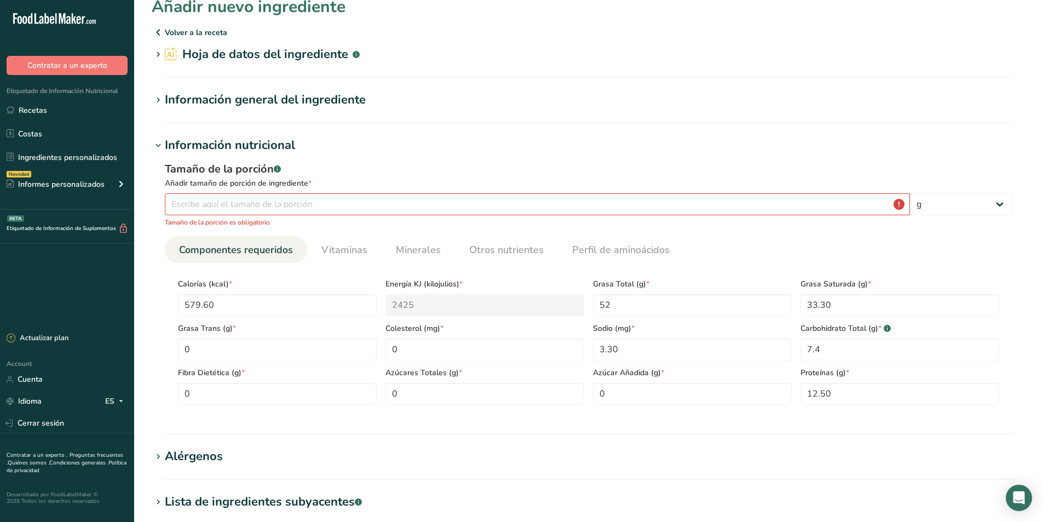
scroll to position [3, 0]
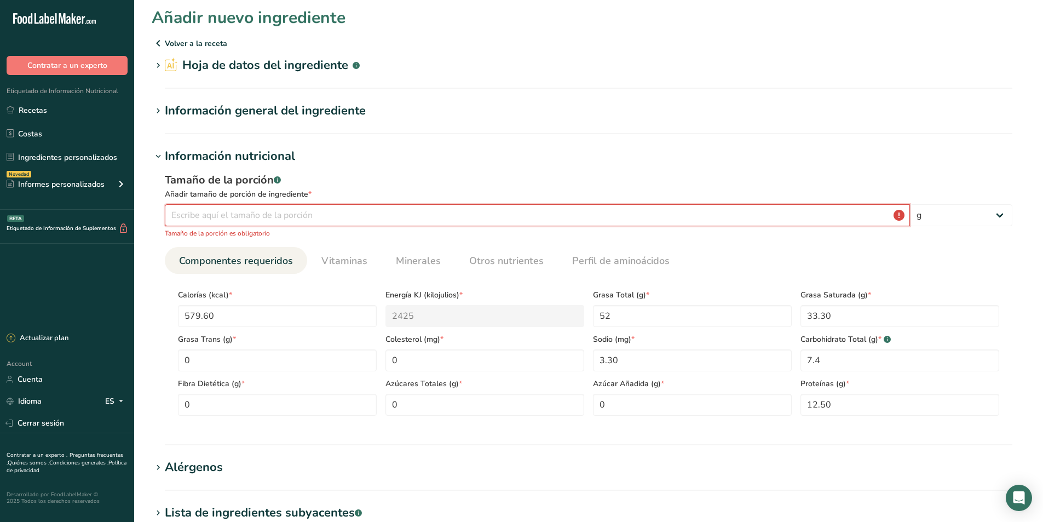
click at [231, 212] on input "number" at bounding box center [537, 215] width 745 height 22
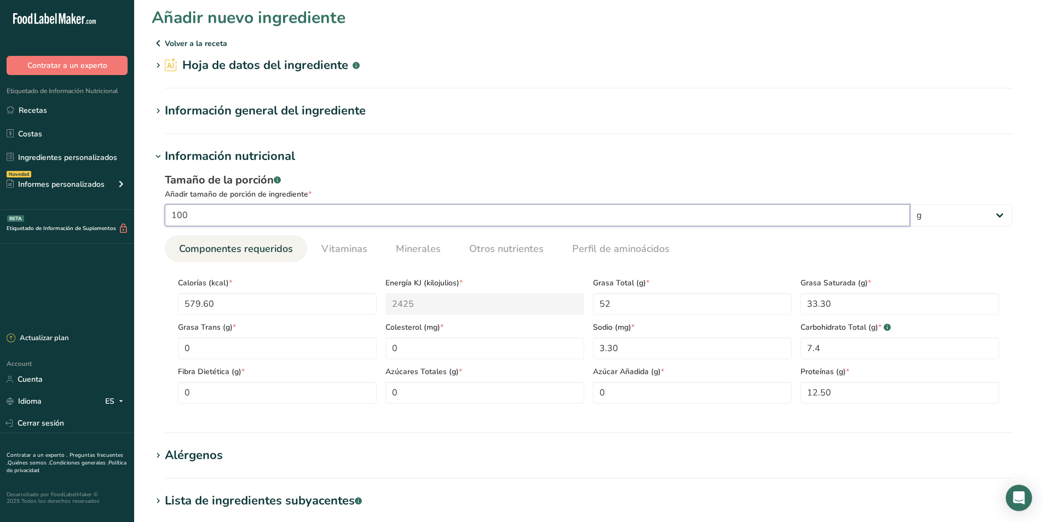
type input "100"
click at [450, 430] on section "Información nutricional Tamaño de la porción .a-a{fill:#347362;}.b-a{fill:#fff;…" at bounding box center [589, 290] width 874 height 286
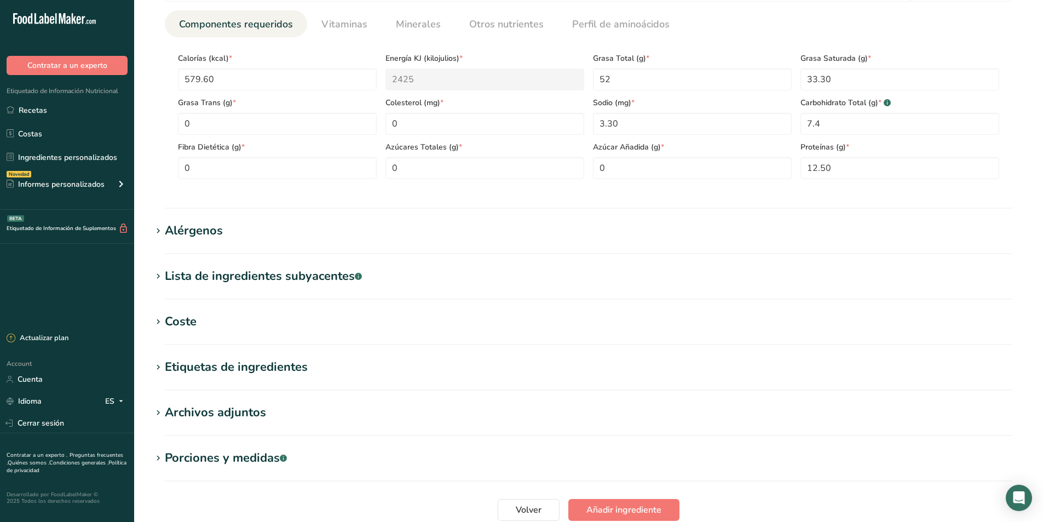
scroll to position [320, 0]
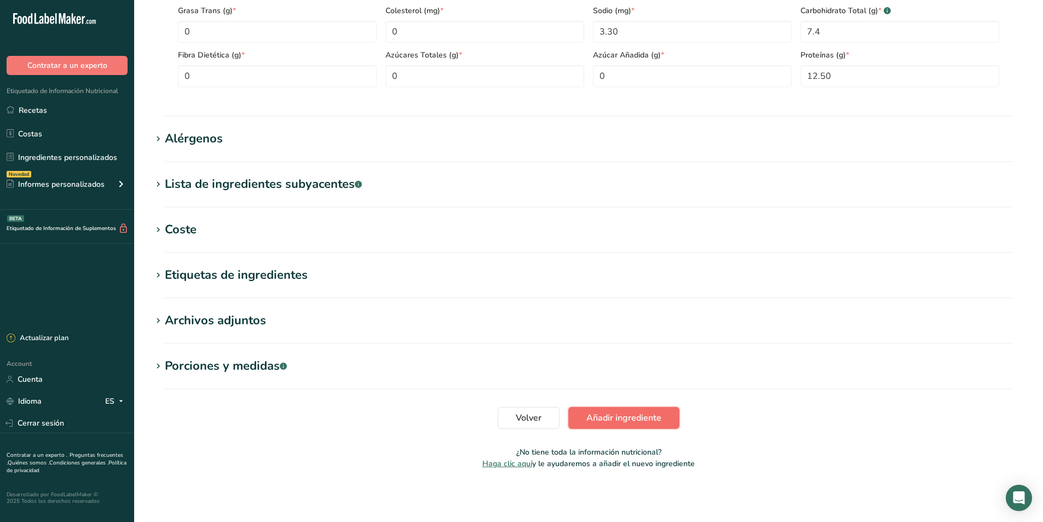
click at [620, 412] on span "Añadir ingrediente" at bounding box center [623, 417] width 75 height 13
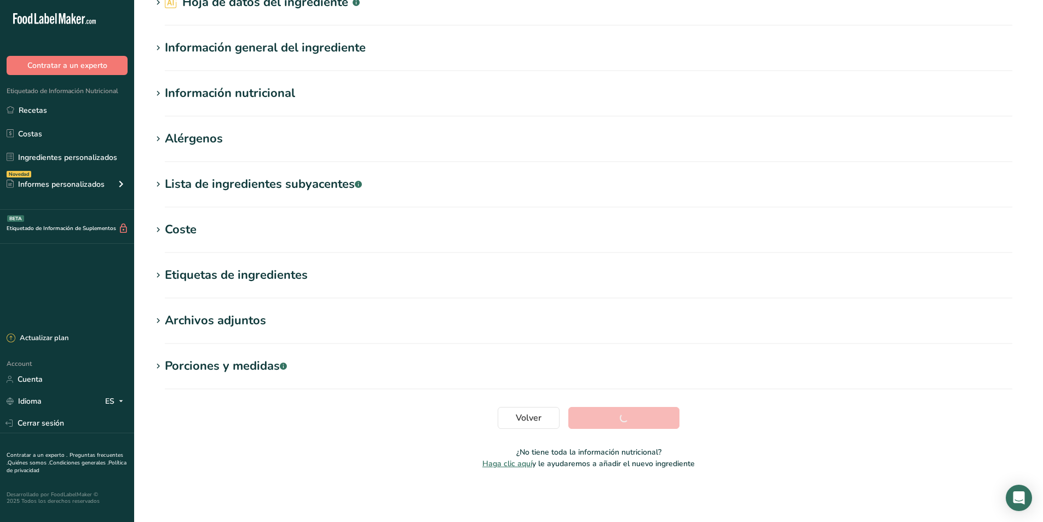
scroll to position [66, 0]
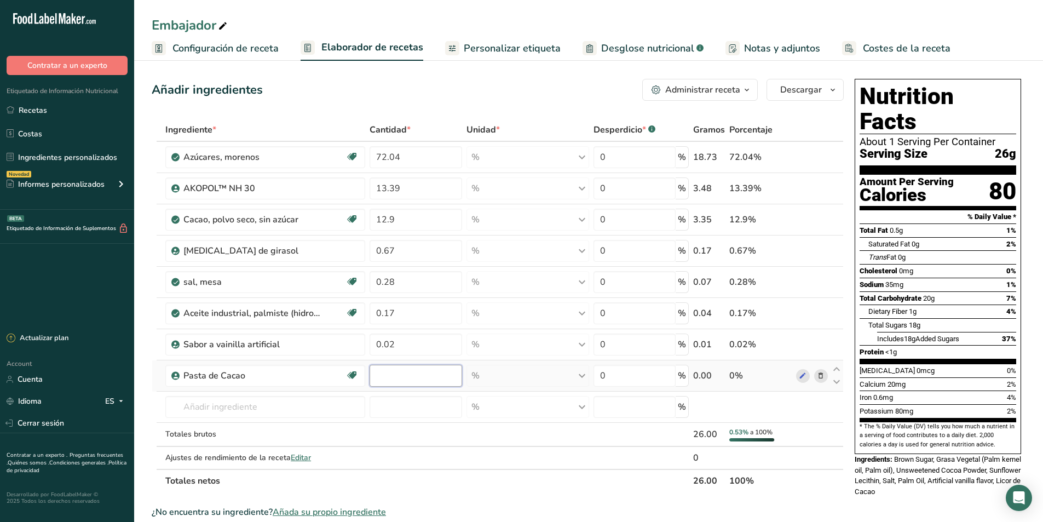
click at [406, 378] on input "number" at bounding box center [416, 376] width 93 height 22
type input "0.54"
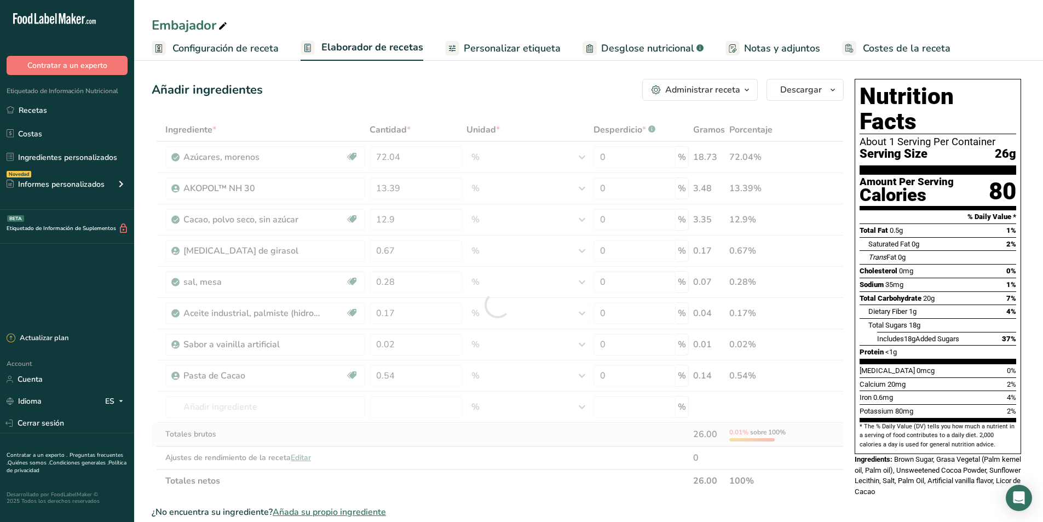
click at [396, 434] on div "Ingrediente * Cantidad * Unidad * Desperdicio * .a-a{fill:#347362;}.b-a{fill:#f…" at bounding box center [498, 305] width 692 height 374
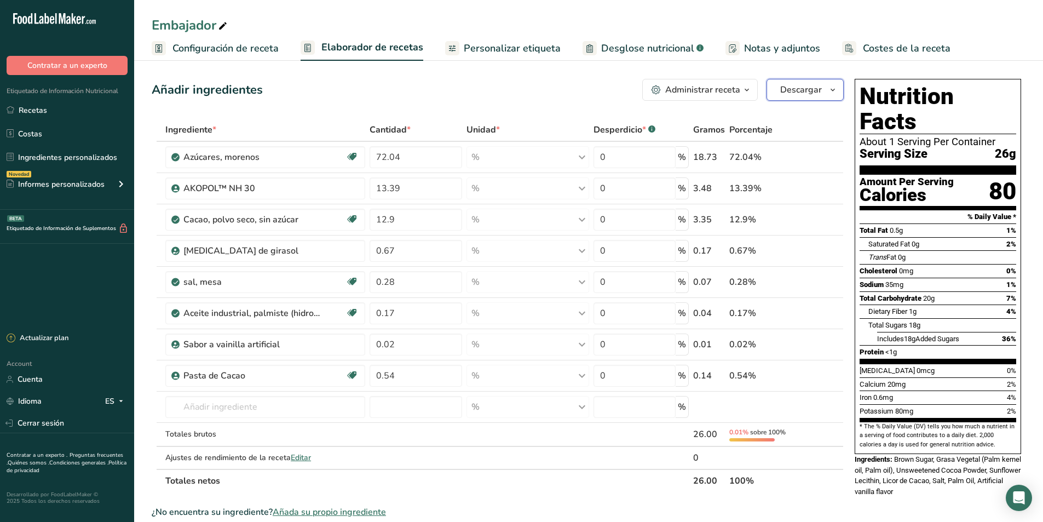
click at [818, 88] on span "Descargar" at bounding box center [801, 89] width 42 height 13
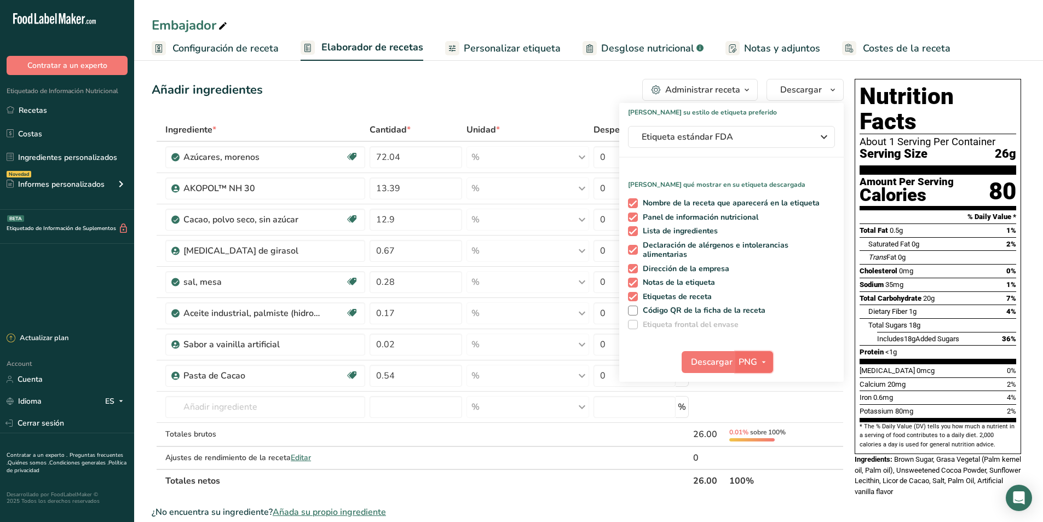
click at [743, 359] on span "PNG" at bounding box center [748, 361] width 19 height 13
click at [752, 379] on link "PNG" at bounding box center [755, 384] width 35 height 18
click at [701, 355] on span "Descargar" at bounding box center [712, 361] width 42 height 13
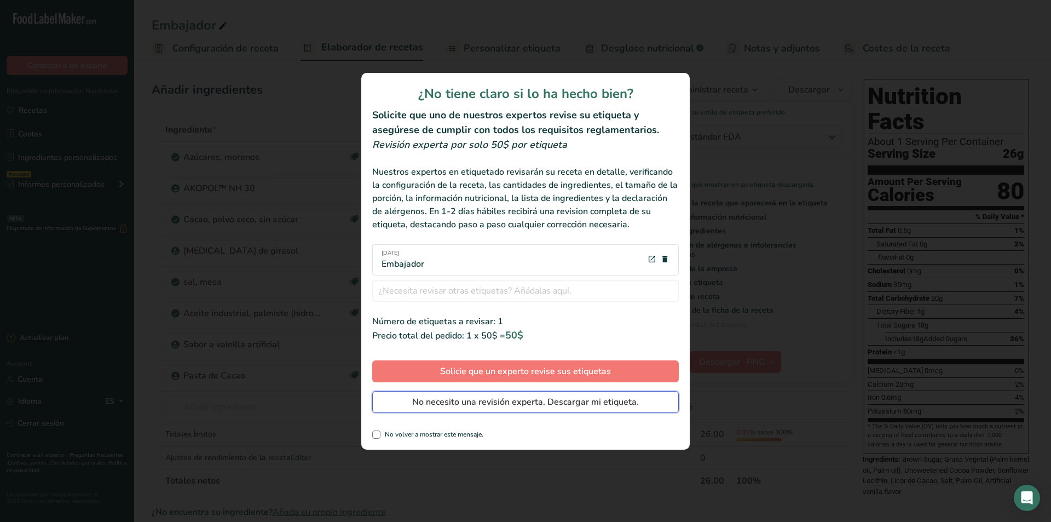
click at [514, 404] on span "No necesito una revisión experta. Descargar mi etiqueta." at bounding box center [525, 401] width 227 height 13
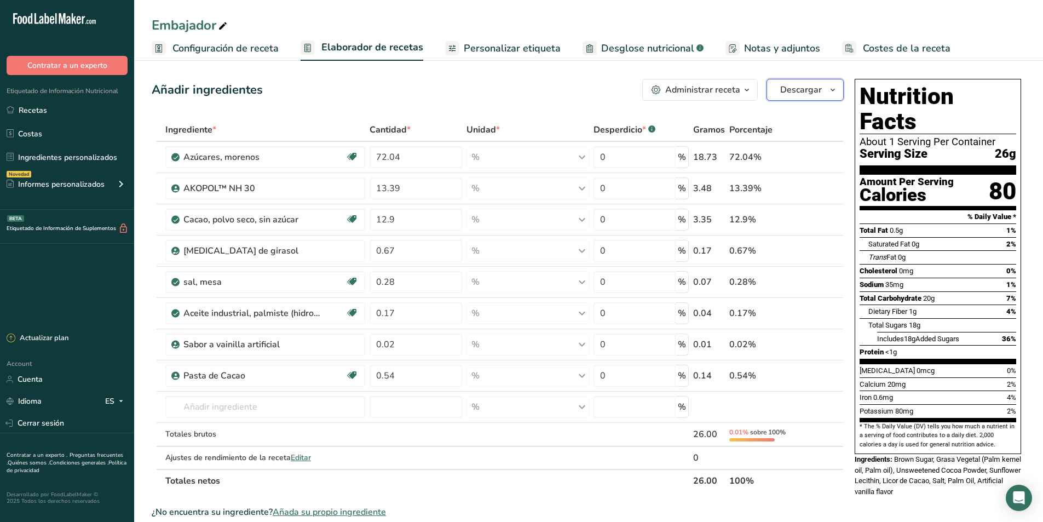
click at [802, 89] on span "Descargar" at bounding box center [801, 89] width 42 height 13
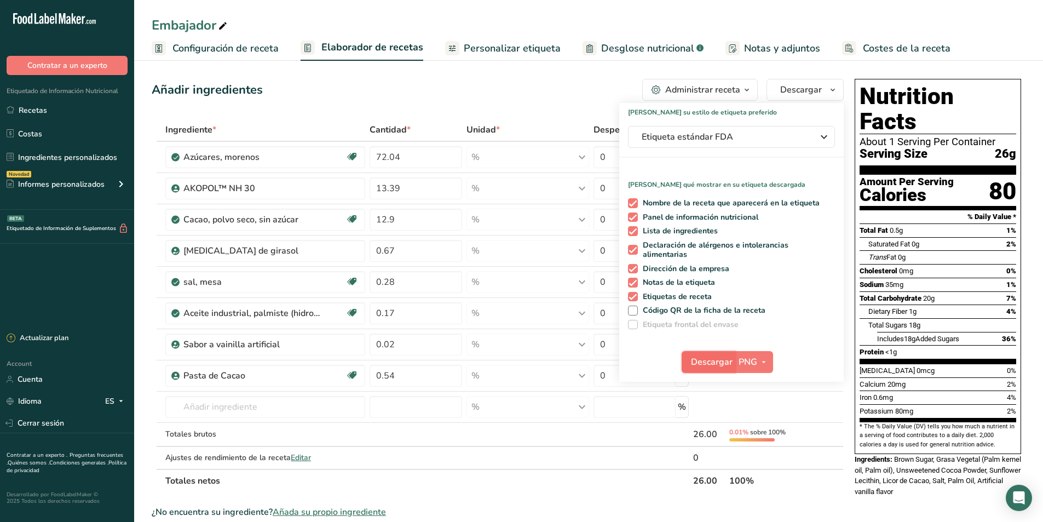
click at [706, 363] on span "Descargar" at bounding box center [712, 361] width 42 height 13
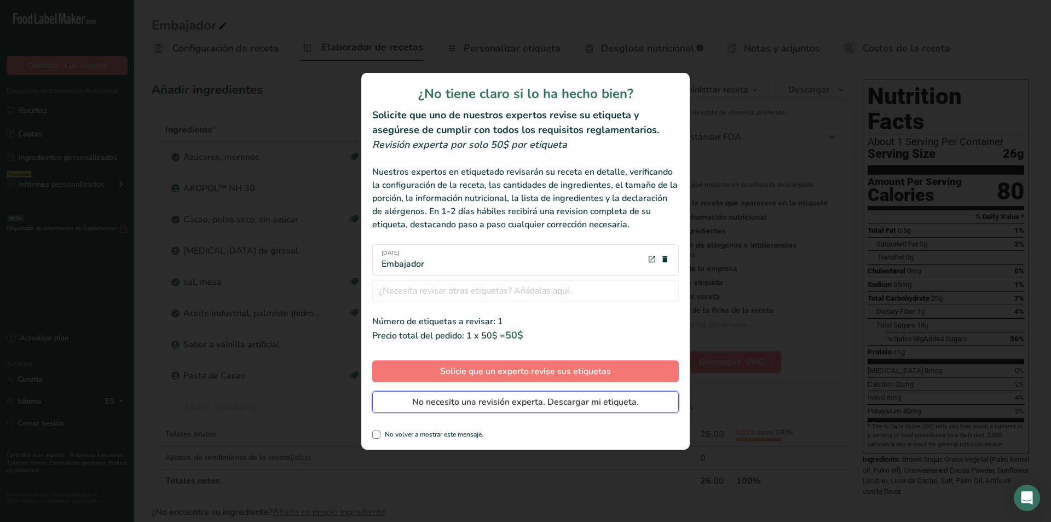
click at [458, 402] on span "No necesito una revisión experta. Descargar mi etiqueta." at bounding box center [525, 401] width 227 height 13
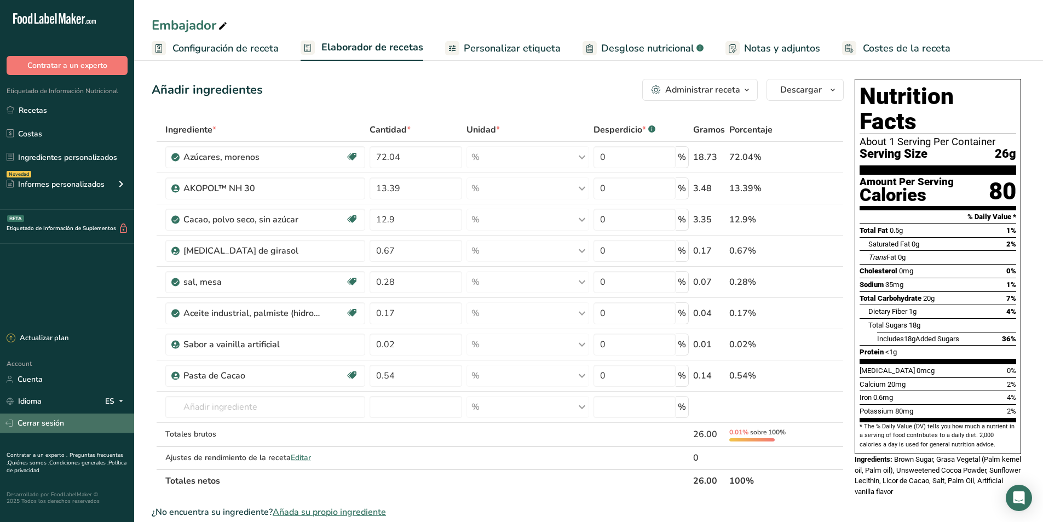
click at [43, 419] on link "Cerrar sesión" at bounding box center [67, 422] width 134 height 19
